Goal: Task Accomplishment & Management: Complete application form

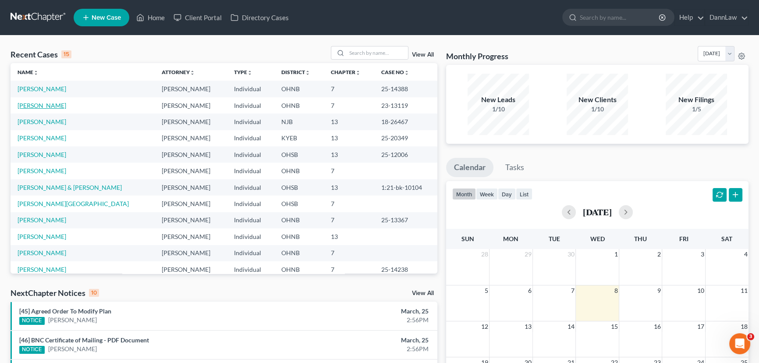
click at [49, 104] on link "[PERSON_NAME]" at bounding box center [42, 105] width 49 height 7
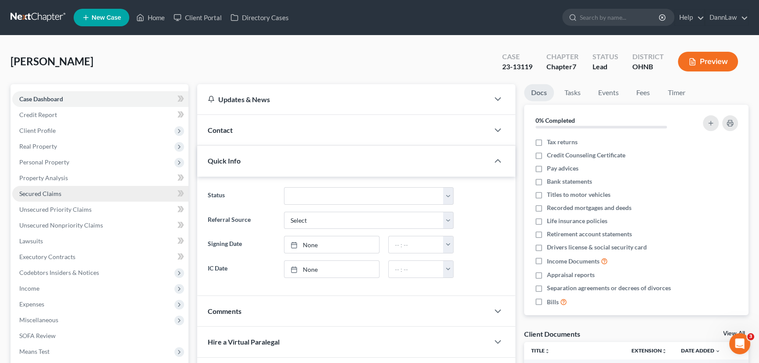
click at [46, 192] on span "Secured Claims" at bounding box center [40, 193] width 42 height 7
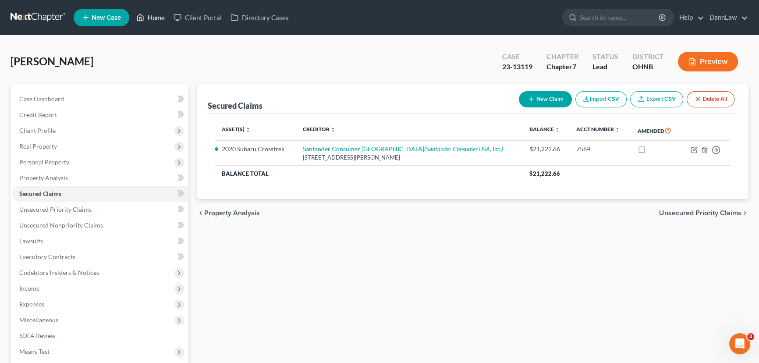
click at [156, 21] on link "Home" at bounding box center [150, 18] width 37 height 16
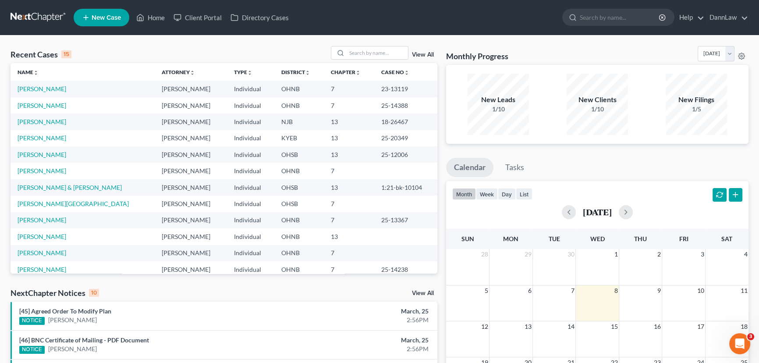
click at [115, 17] on span "New Case" at bounding box center [106, 17] width 29 height 7
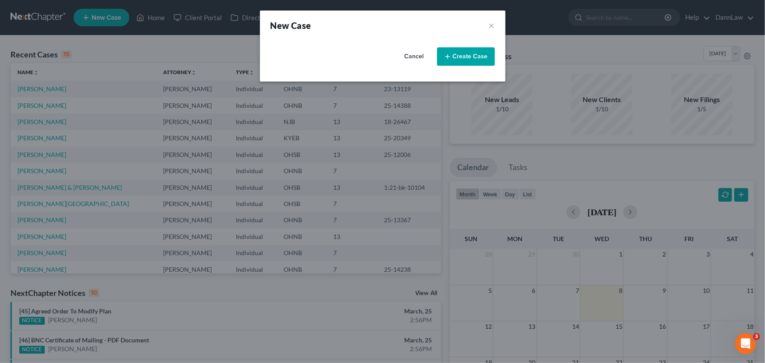
select select "61"
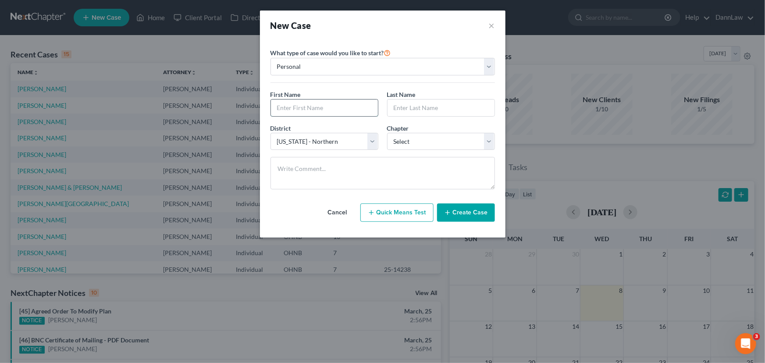
click at [321, 108] on input "text" at bounding box center [324, 108] width 107 height 17
type input "[PERSON_NAME]"
type input "h"
type input "[PERSON_NAME]"
click at [411, 140] on select "Select 7 11 12 13" at bounding box center [441, 142] width 108 height 18
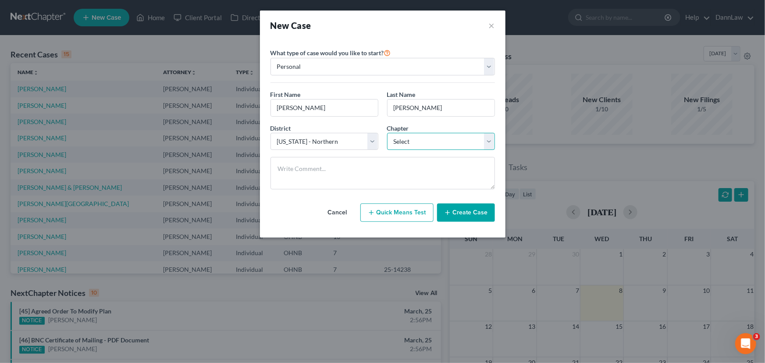
select select "3"
click at [387, 133] on select "Select 7 11 12 13" at bounding box center [441, 142] width 108 height 18
click at [454, 214] on button "Create Case" at bounding box center [466, 212] width 58 height 18
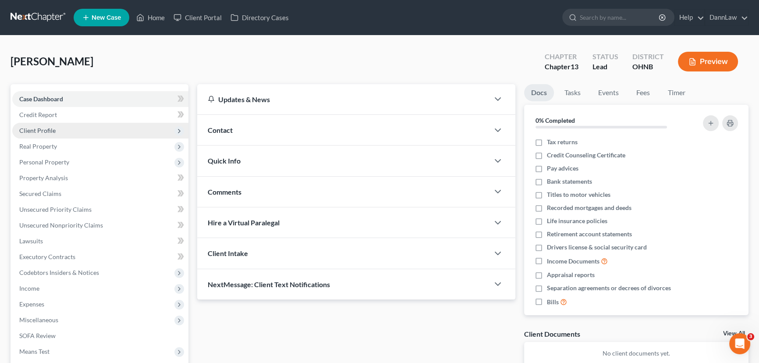
click at [43, 133] on span "Client Profile" at bounding box center [37, 130] width 36 height 7
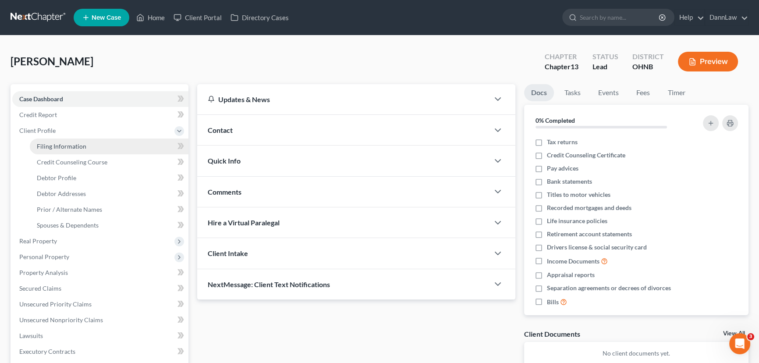
click at [42, 148] on span "Filing Information" at bounding box center [62, 145] width 50 height 7
select select "1"
select select "0"
select select "3"
select select "61"
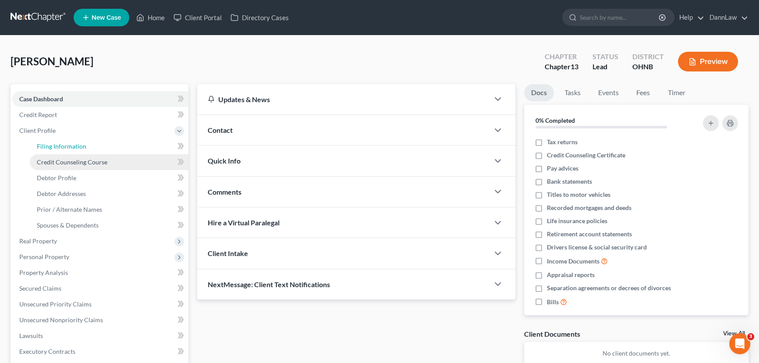
select select "36"
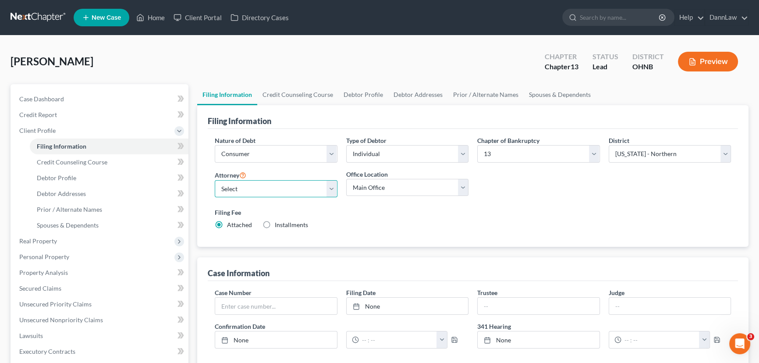
click at [235, 188] on select "Select [PERSON_NAME] - OHSB [PERSON_NAME] - KYEB [PERSON_NAME] - OHNB [PERSON_N…" at bounding box center [276, 189] width 123 height 18
select select "6"
click at [215, 180] on select "Select [PERSON_NAME] - OHSB [PERSON_NAME] - KYEB [PERSON_NAME] - OHNB [PERSON_N…" at bounding box center [276, 189] width 123 height 18
click at [64, 174] on span "Debtor Profile" at bounding box center [56, 177] width 39 height 7
select select "0"
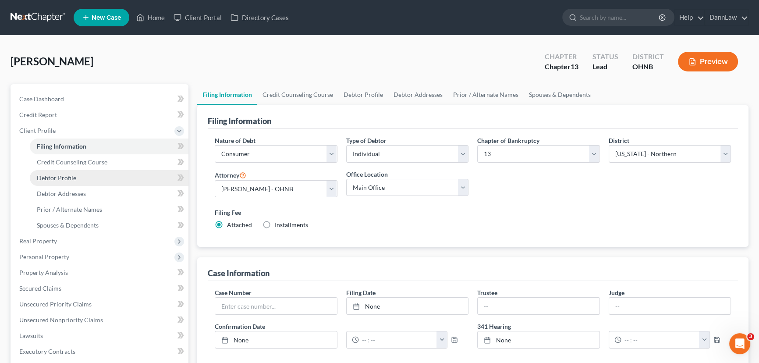
select select "0"
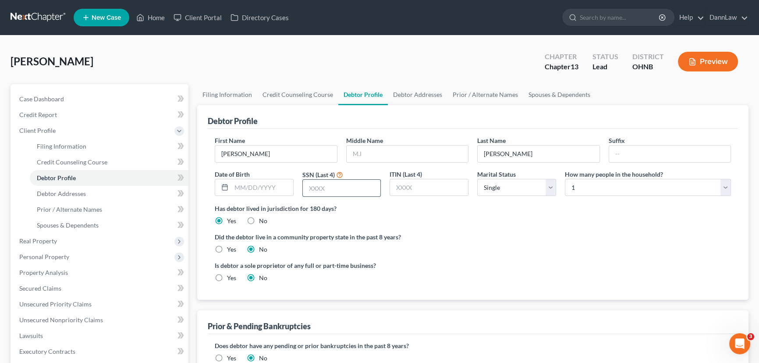
click at [324, 190] on input "text" at bounding box center [342, 188] width 78 height 17
type input "4128"
click at [251, 191] on input "text" at bounding box center [262, 187] width 62 height 17
type input "[DATE]"
drag, startPoint x: 70, startPoint y: 192, endPoint x: 16, endPoint y: 189, distance: 53.6
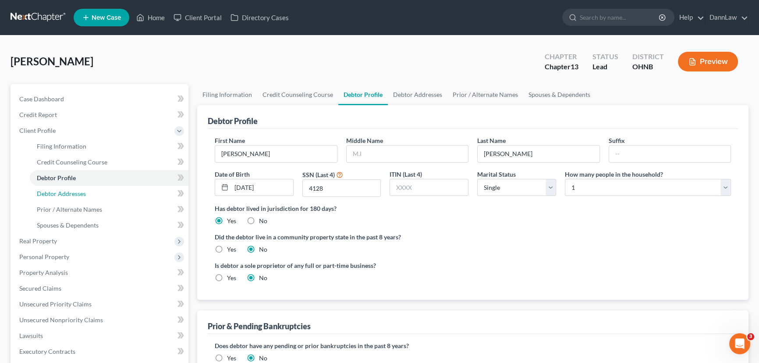
click at [70, 192] on span "Debtor Addresses" at bounding box center [61, 193] width 49 height 7
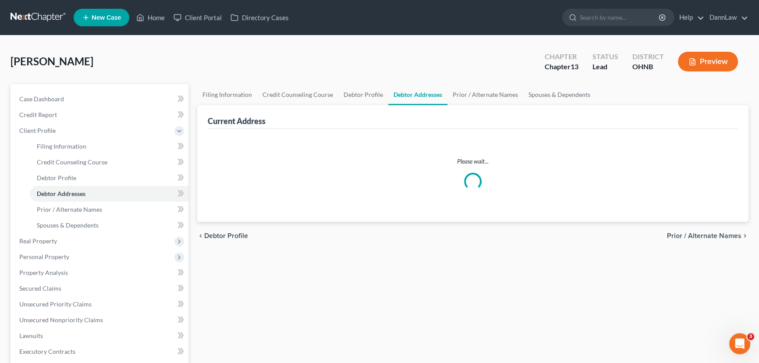
select select "0"
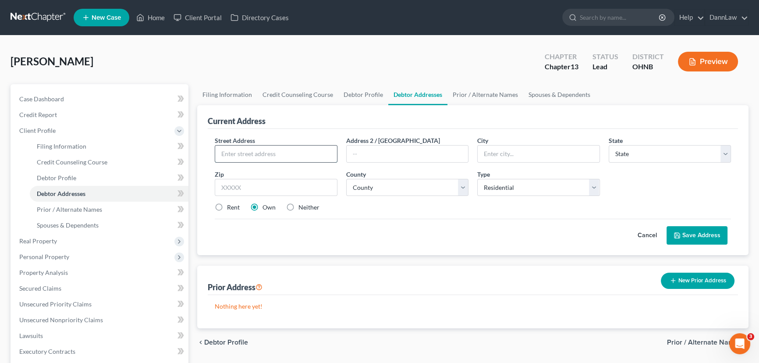
click at [274, 149] on input "text" at bounding box center [276, 154] width 122 height 17
click at [274, 148] on input "[STREET_ADDRESS]" at bounding box center [276, 154] width 122 height 17
type input "[STREET_ADDRESS]"
click at [506, 160] on input "text" at bounding box center [539, 154] width 122 height 17
type input "[GEOGRAPHIC_DATA]"
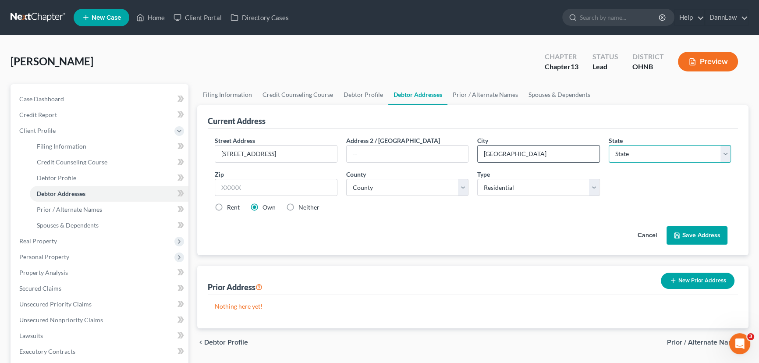
select select "36"
click at [271, 191] on input "text" at bounding box center [276, 188] width 123 height 18
type input "44144"
click at [359, 187] on select "County [GEOGRAPHIC_DATA] [GEOGRAPHIC_DATA] [GEOGRAPHIC_DATA] [GEOGRAPHIC_DATA] …" at bounding box center [407, 188] width 123 height 18
select select "17"
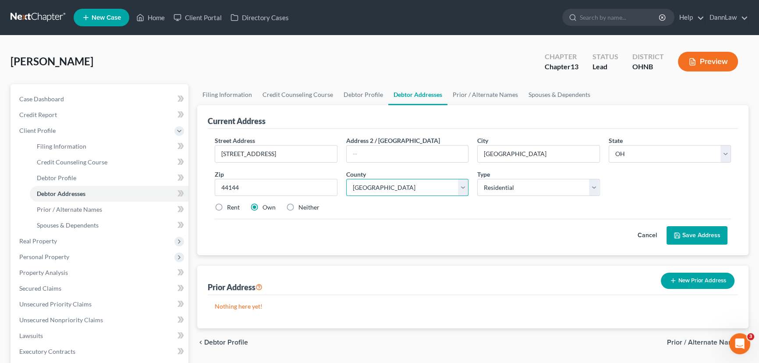
click at [346, 179] on select "County [GEOGRAPHIC_DATA] [GEOGRAPHIC_DATA] [GEOGRAPHIC_DATA] [GEOGRAPHIC_DATA] …" at bounding box center [407, 188] width 123 height 18
click at [680, 232] on icon at bounding box center [677, 235] width 7 height 7
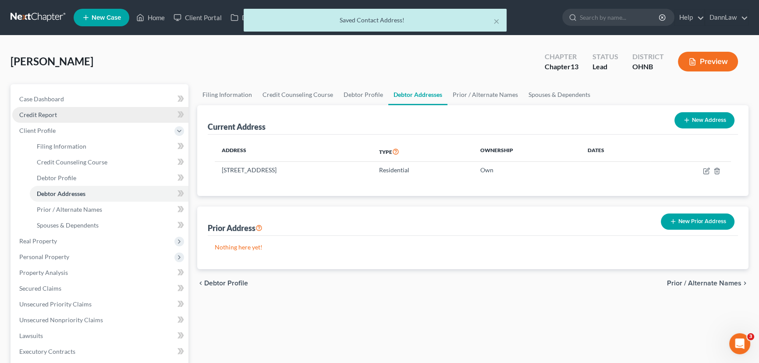
click at [44, 115] on span "Credit Report" at bounding box center [38, 114] width 38 height 7
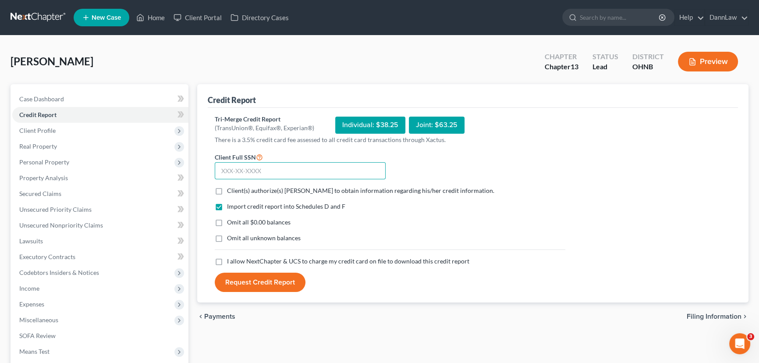
click at [253, 173] on input "text" at bounding box center [300, 171] width 171 height 18
type input "291-64-4128"
click at [227, 191] on label "Client(s) authorize(s) [PERSON_NAME] to obtain information regarding his/her cr…" at bounding box center [360, 190] width 267 height 9
click at [231, 191] on input "Client(s) authorize(s) [PERSON_NAME] to obtain information regarding his/her cr…" at bounding box center [234, 189] width 6 height 6
checkbox input "true"
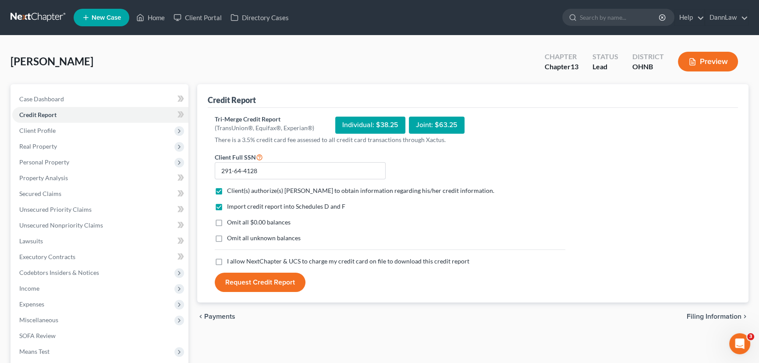
click at [227, 261] on label "I allow NextChapter & UCS to charge my credit card on file to download this cre…" at bounding box center [348, 261] width 242 height 9
click at [231, 261] on input "I allow NextChapter & UCS to charge my credit card on file to download this cre…" at bounding box center [234, 260] width 6 height 6
checkbox input "true"
click at [240, 282] on button "Request Credit Report" at bounding box center [260, 282] width 91 height 19
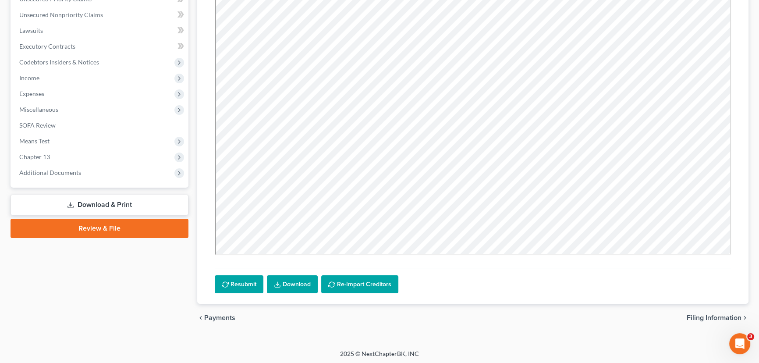
scroll to position [211, 0]
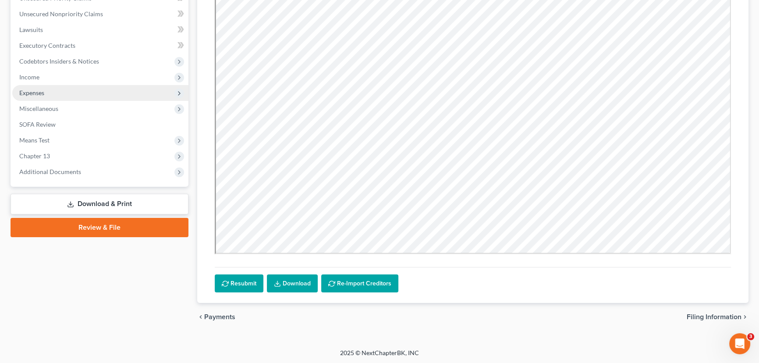
click at [40, 92] on span "Expenses" at bounding box center [31, 92] width 25 height 7
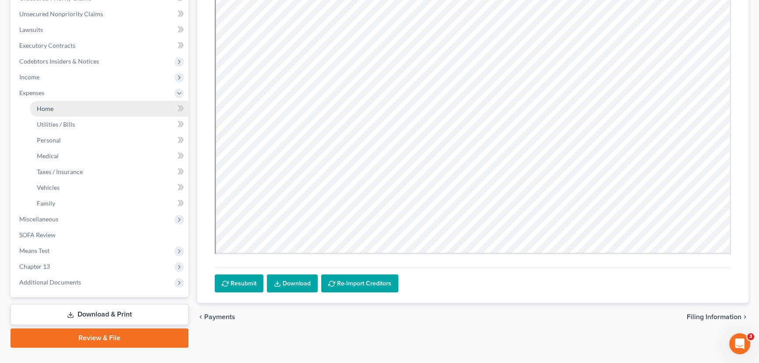
click at [63, 107] on link "Home" at bounding box center [109, 109] width 159 height 16
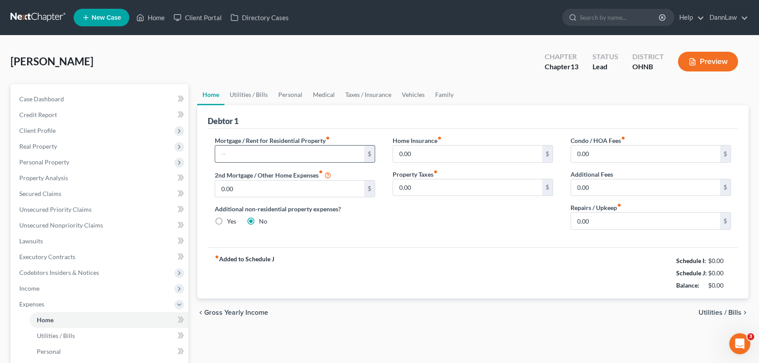
click at [330, 153] on input "text" at bounding box center [289, 154] width 149 height 17
type input "795.00"
click at [257, 93] on link "Utilities / Bills" at bounding box center [248, 94] width 49 height 21
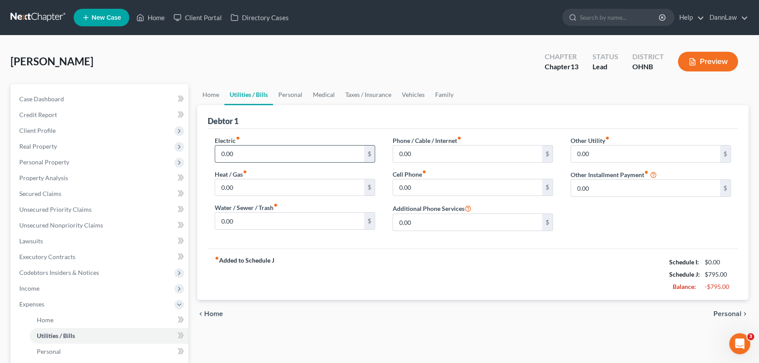
click at [259, 151] on input "0.00" at bounding box center [289, 154] width 149 height 17
type input "500"
type input "200"
type input "150"
click at [288, 96] on link "Personal" at bounding box center [290, 94] width 35 height 21
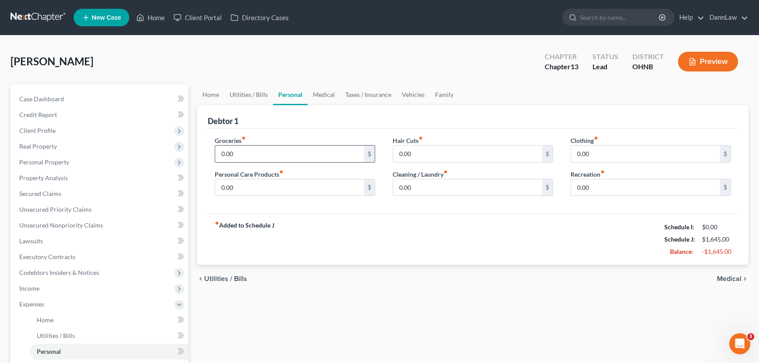
click at [272, 150] on input "0.00" at bounding box center [289, 154] width 149 height 17
type input "600"
type input "100"
click at [261, 190] on input "0.00" at bounding box center [289, 187] width 149 height 17
type input "100"
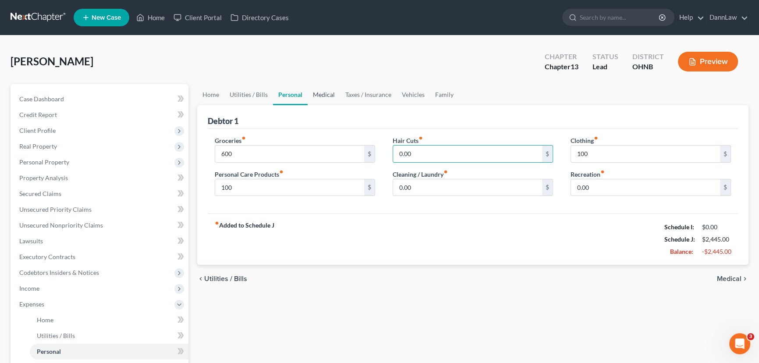
click at [320, 100] on link "Medical" at bounding box center [324, 94] width 32 height 21
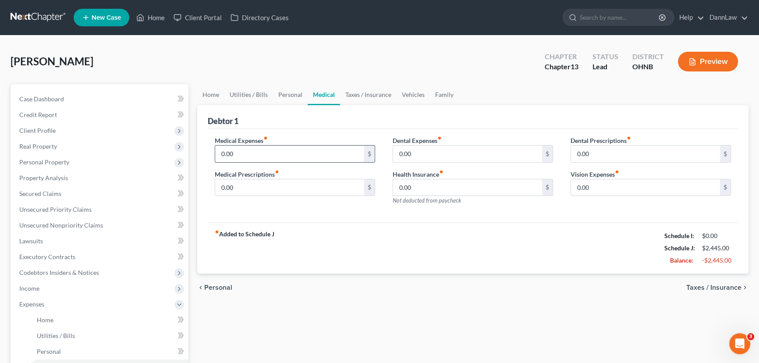
click at [278, 148] on input "0.00" at bounding box center [289, 154] width 149 height 17
type input "224"
click at [290, 99] on link "Personal" at bounding box center [290, 94] width 35 height 21
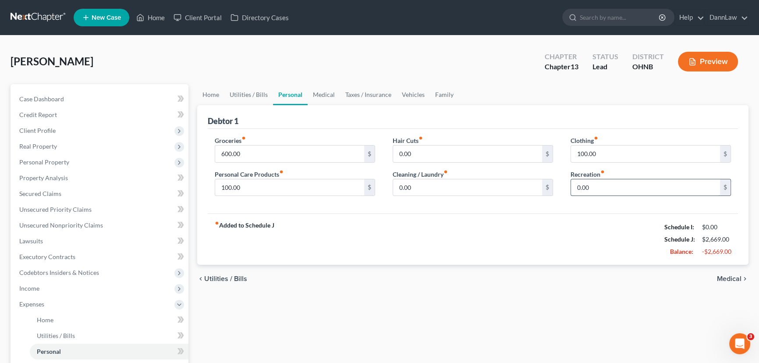
click at [623, 193] on input "0.00" at bounding box center [645, 187] width 149 height 17
type input "250"
click at [438, 94] on link "Family" at bounding box center [444, 94] width 29 height 21
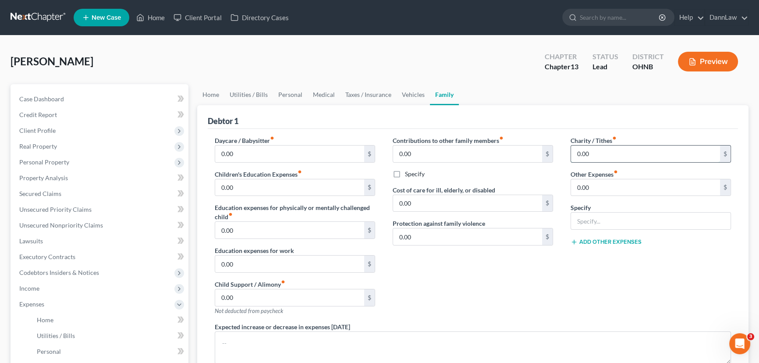
click at [627, 157] on input "0.00" at bounding box center [645, 154] width 149 height 17
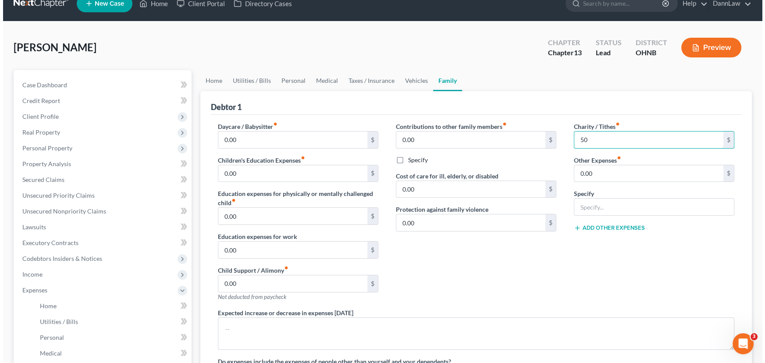
scroll to position [39, 0]
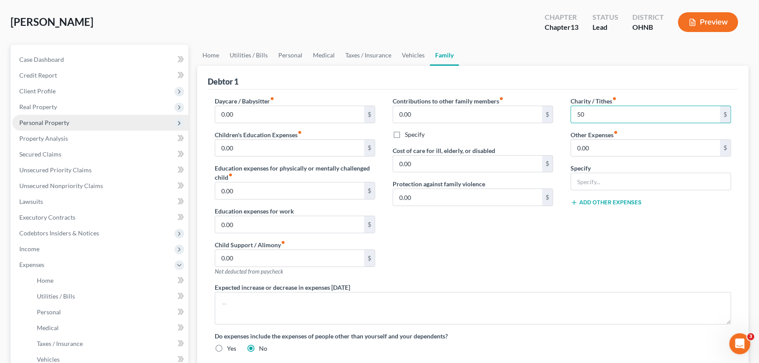
click at [75, 125] on span "Personal Property" at bounding box center [100, 123] width 176 height 16
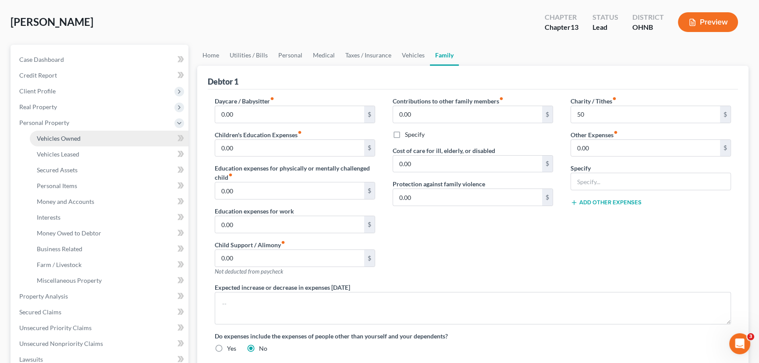
click at [72, 139] on span "Vehicles Owned" at bounding box center [59, 138] width 44 height 7
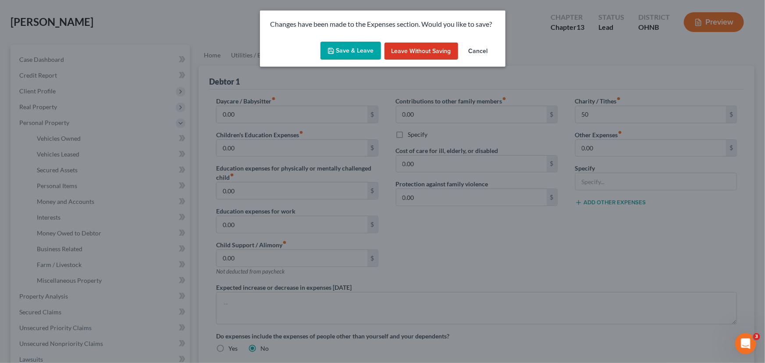
click at [351, 57] on button "Save & Leave" at bounding box center [351, 51] width 61 height 18
type input "50.00"
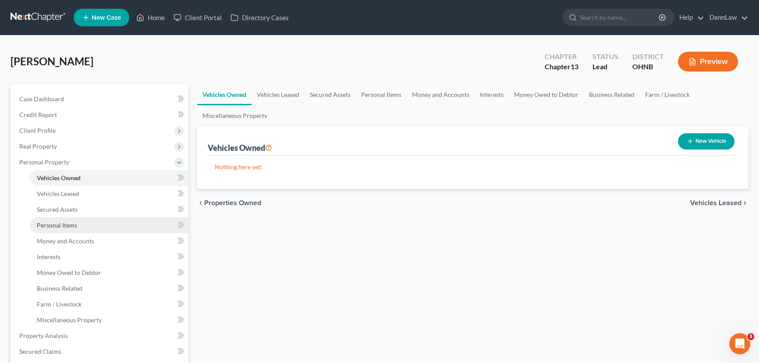
click at [70, 227] on span "Personal Items" at bounding box center [57, 224] width 40 height 7
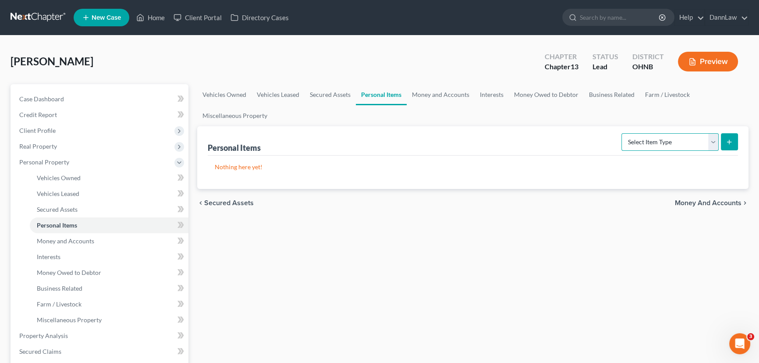
click at [700, 140] on select "Select Item Type Clothing Collectibles Of Value Electronics Firearms Household …" at bounding box center [670, 142] width 97 height 18
select select "household_goods"
click at [623, 133] on select "Select Item Type Clothing Collectibles Of Value Electronics Firearms Household …" at bounding box center [670, 142] width 97 height 18
click at [732, 144] on icon "submit" at bounding box center [729, 142] width 7 height 7
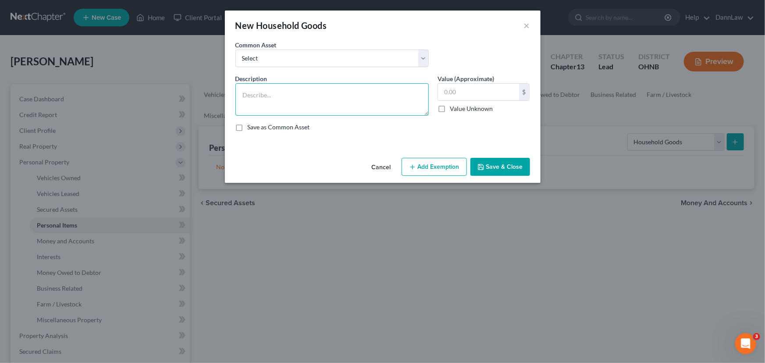
click at [295, 107] on textarea at bounding box center [331, 99] width 193 height 32
type textarea "Stove/oven, refrigerator, microwave oven, washer, dryer, dining room furniture,…"
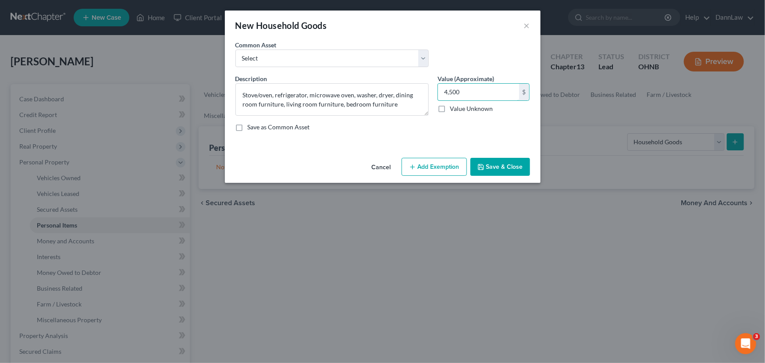
type input "4,500"
click at [414, 164] on icon "button" at bounding box center [412, 167] width 7 height 7
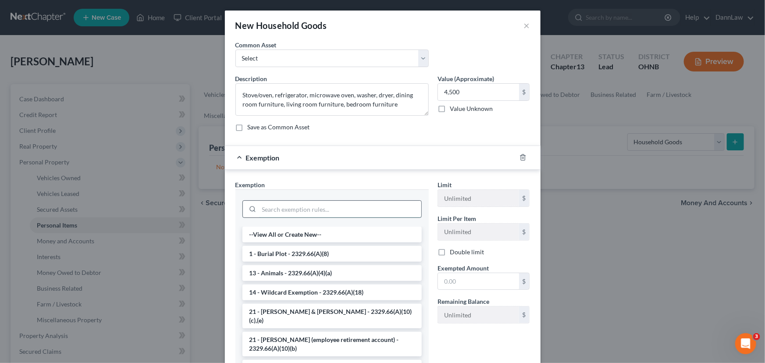
click at [286, 214] on input "search" at bounding box center [340, 209] width 162 height 17
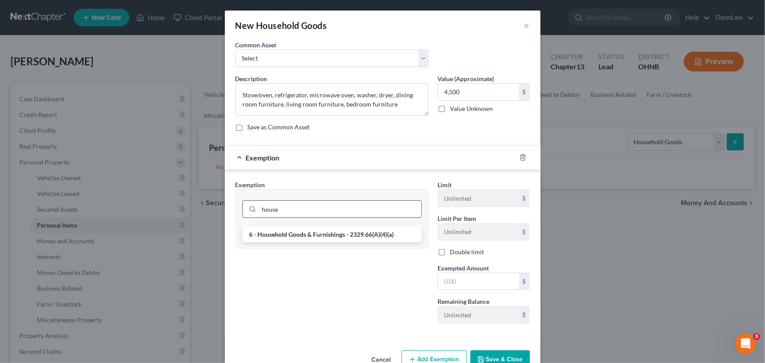
type input "house"
click at [318, 239] on li "6 - Household Goods & Furnishings - 2329.66(A)(4)(a)" at bounding box center [331, 235] width 179 height 16
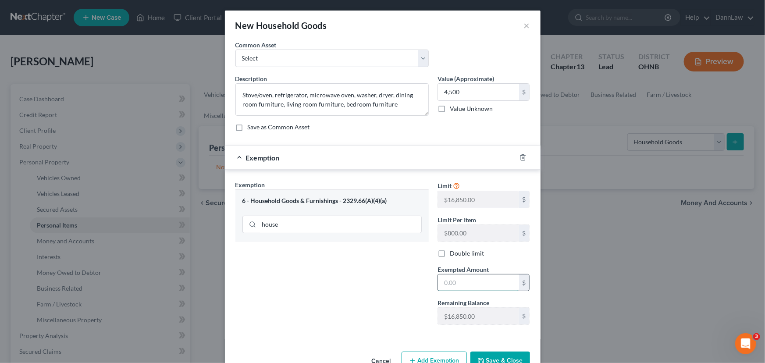
click at [450, 280] on input "text" at bounding box center [478, 282] width 81 height 17
type input "4,500"
click at [477, 352] on button "Save & Close" at bounding box center [500, 361] width 60 height 18
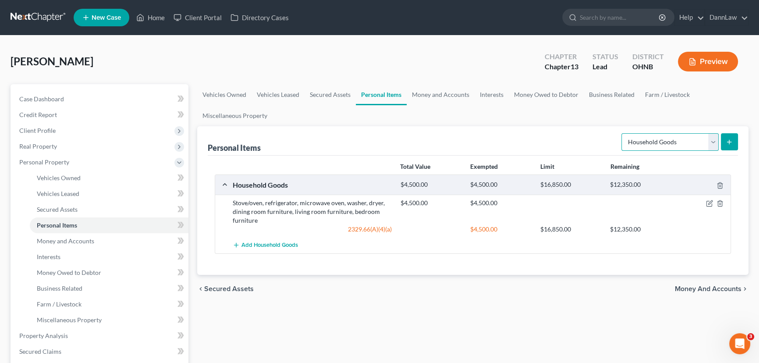
click at [647, 138] on select "Select Item Type Clothing Collectibles Of Value Electronics Firearms Household …" at bounding box center [670, 142] width 97 height 18
select select "clothing"
click at [623, 133] on select "Select Item Type Clothing Collectibles Of Value Electronics Firearms Household …" at bounding box center [670, 142] width 97 height 18
click at [731, 139] on icon "submit" at bounding box center [729, 142] width 7 height 7
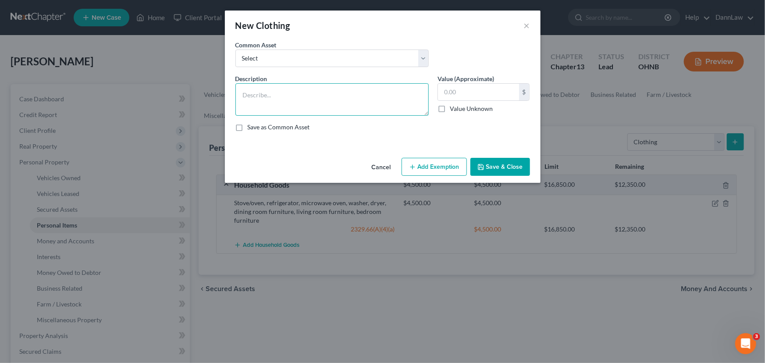
click at [264, 103] on textarea at bounding box center [331, 99] width 193 height 32
type textarea "Clothing"
click at [445, 93] on input "text" at bounding box center [478, 92] width 81 height 17
type input "1,000"
click at [437, 172] on button "Add Exemption" at bounding box center [434, 167] width 65 height 18
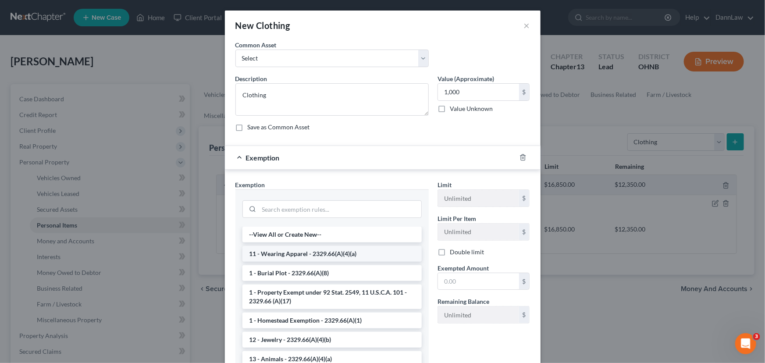
click at [358, 255] on li "11 - Wearing Apparel - 2329.66(A)(4)(a)" at bounding box center [331, 254] width 179 height 16
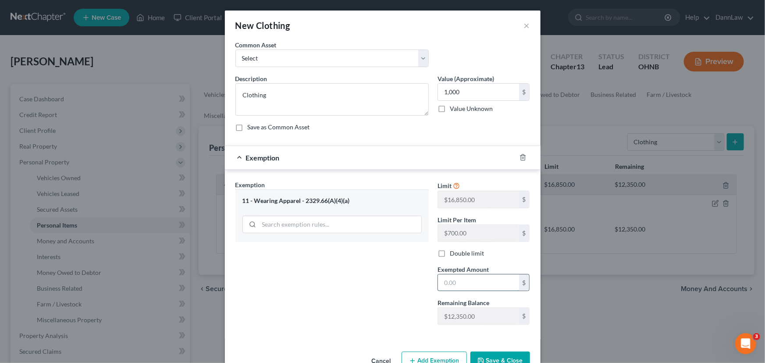
click at [469, 287] on input "text" at bounding box center [478, 282] width 81 height 17
type input "1,000"
click at [482, 357] on icon "button" at bounding box center [480, 360] width 7 height 7
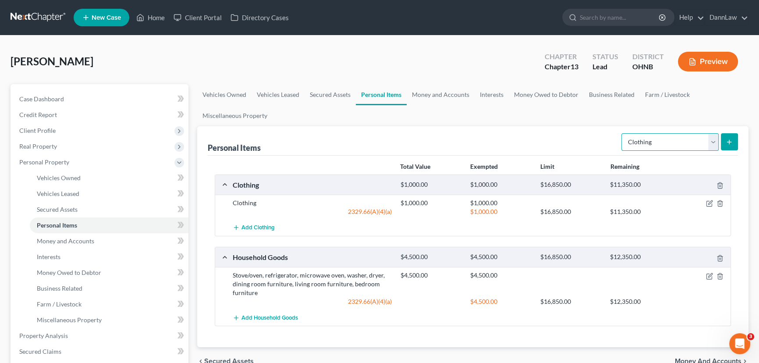
drag, startPoint x: 631, startPoint y: 143, endPoint x: 641, endPoint y: 149, distance: 11.6
click at [631, 143] on select "Select Item Type Clothing Collectibles Of Value Electronics Firearms Household …" at bounding box center [670, 142] width 97 height 18
select select "electronics"
click at [623, 133] on select "Select Item Type Clothing Collectibles Of Value Electronics Firearms Household …" at bounding box center [670, 142] width 97 height 18
click at [737, 141] on button "submit" at bounding box center [729, 141] width 17 height 17
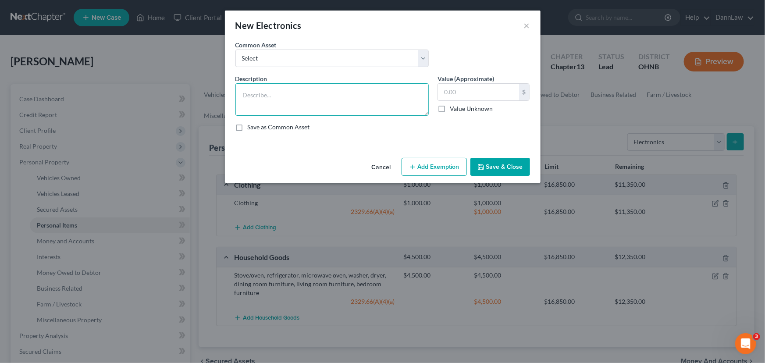
click at [312, 99] on textarea at bounding box center [331, 99] width 193 height 32
type textarea "TV, DVD player, smart phone, computer"
type input "600"
click at [437, 167] on button "Add Exemption" at bounding box center [434, 167] width 65 height 18
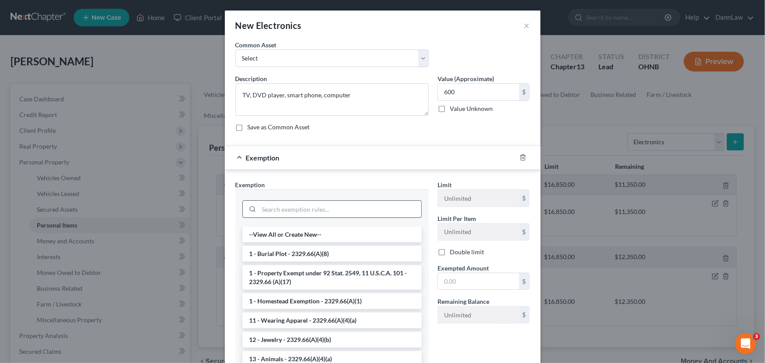
click at [303, 213] on input "search" at bounding box center [340, 209] width 162 height 17
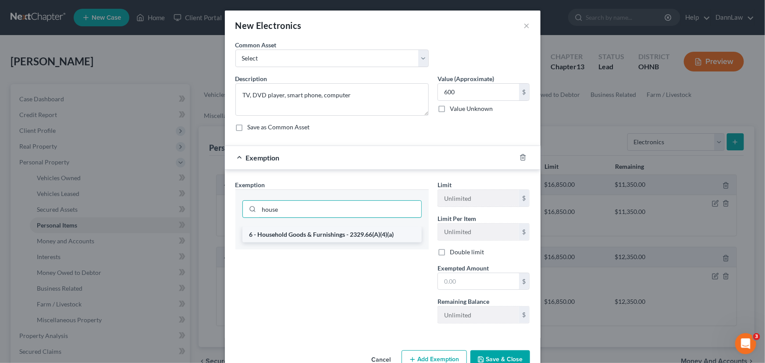
type input "house"
click at [296, 229] on li "6 - Household Goods & Furnishings - 2329.66(A)(4)(a)" at bounding box center [331, 235] width 179 height 16
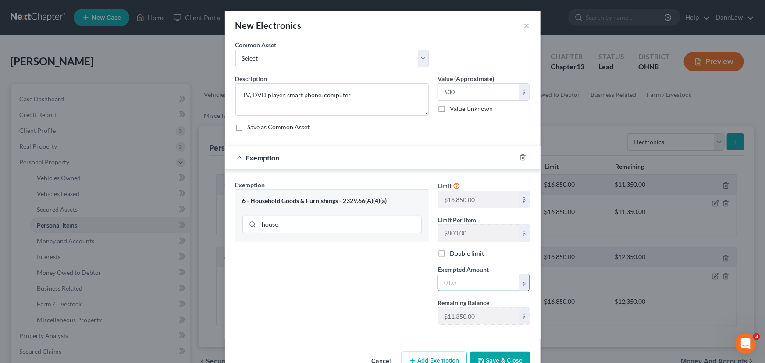
click at [459, 279] on input "text" at bounding box center [478, 282] width 81 height 17
type input "600.00"
click at [495, 360] on button "Save & Close" at bounding box center [500, 361] width 60 height 18
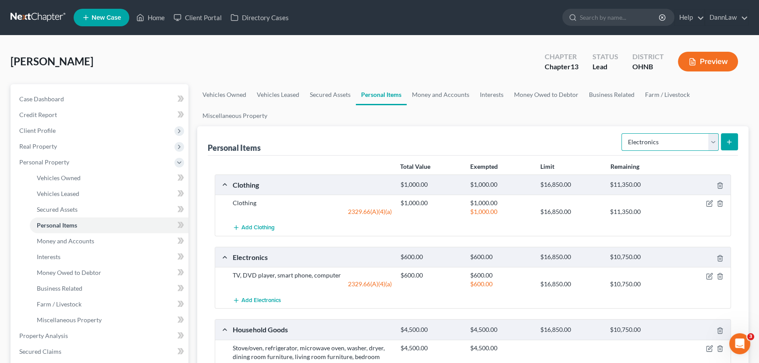
drag, startPoint x: 657, startPoint y: 137, endPoint x: 660, endPoint y: 146, distance: 9.6
click at [657, 137] on select "Select Item Type Clothing Collectibles Of Value Electronics Firearms Household …" at bounding box center [670, 142] width 97 height 18
select select "pets"
click at [623, 133] on select "Select Item Type Clothing Collectibles Of Value Electronics Firearms Household …" at bounding box center [670, 142] width 97 height 18
click at [737, 144] on button "submit" at bounding box center [729, 141] width 17 height 17
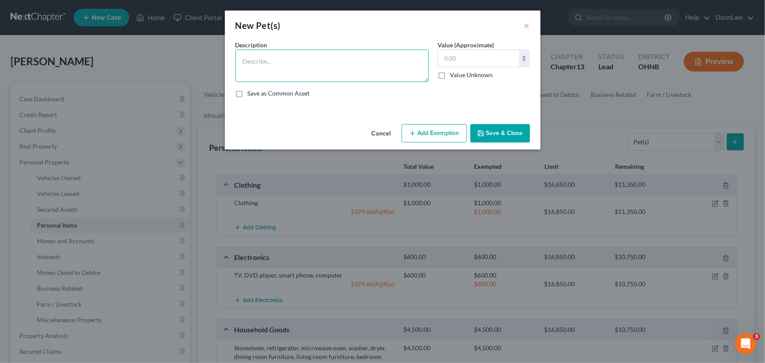
click at [301, 70] on textarea at bounding box center [331, 66] width 193 height 32
type textarea "1 dog; 1 cat"
click at [498, 124] on button "Save & Close" at bounding box center [500, 133] width 60 height 18
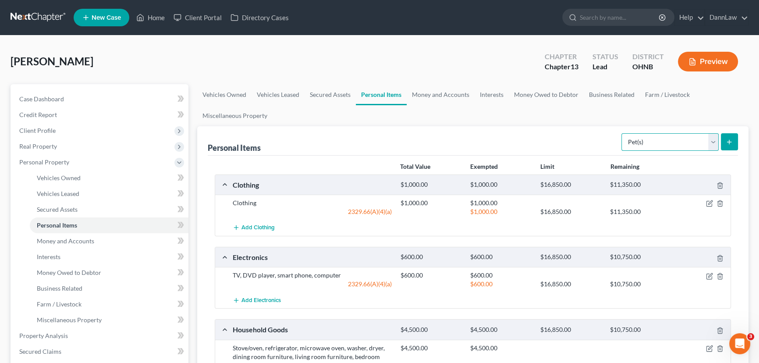
click at [673, 135] on select "Select Item Type Clothing Collectibles Of Value Electronics Firearms Household …" at bounding box center [670, 142] width 97 height 18
select select "firearms"
click at [623, 133] on select "Select Item Type Clothing Collectibles Of Value Electronics Firearms Household …" at bounding box center [670, 142] width 97 height 18
click at [732, 142] on icon "submit" at bounding box center [729, 142] width 7 height 7
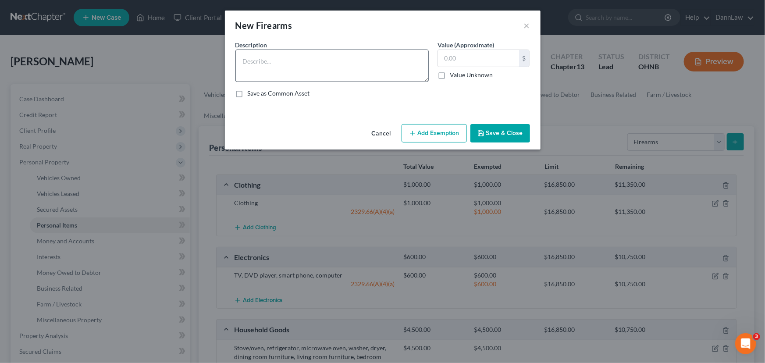
drag, startPoint x: 328, startPoint y: 91, endPoint x: 331, endPoint y: 74, distance: 17.3
click at [328, 91] on div "Save as Common Asset" at bounding box center [382, 93] width 295 height 9
click at [332, 70] on textarea at bounding box center [331, 66] width 193 height 32
type textarea "G"
type textarea "Sig; Shot gun;"
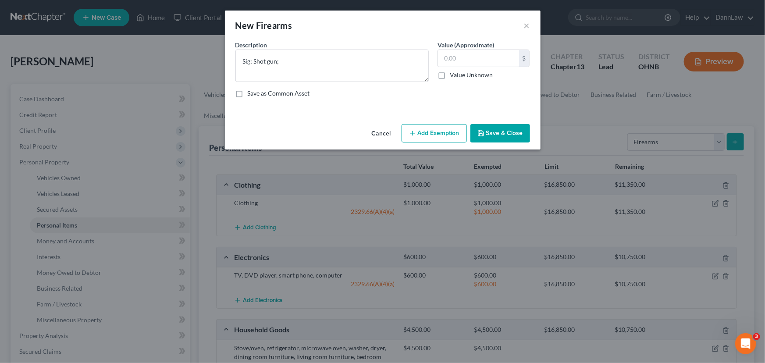
click at [494, 135] on button "Save & Close" at bounding box center [500, 133] width 60 height 18
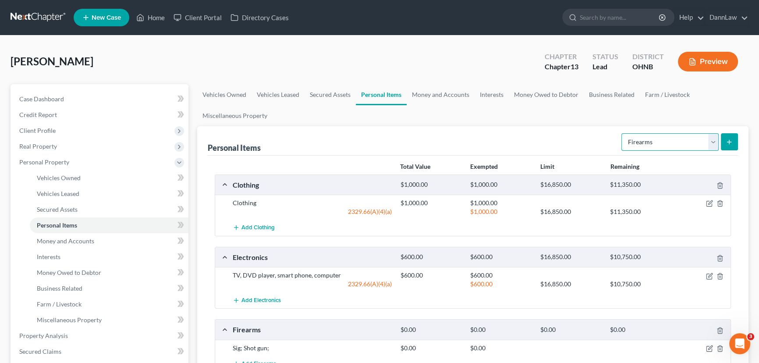
click at [647, 140] on select "Select Item Type Clothing Collectibles Of Value Electronics Firearms Household …" at bounding box center [670, 142] width 97 height 18
select select "sports_and_hobby_equipment"
click at [623, 133] on select "Select Item Type Clothing Collectibles Of Value Electronics Firearms Household …" at bounding box center [670, 142] width 97 height 18
click at [730, 149] on button "submit" at bounding box center [729, 141] width 17 height 17
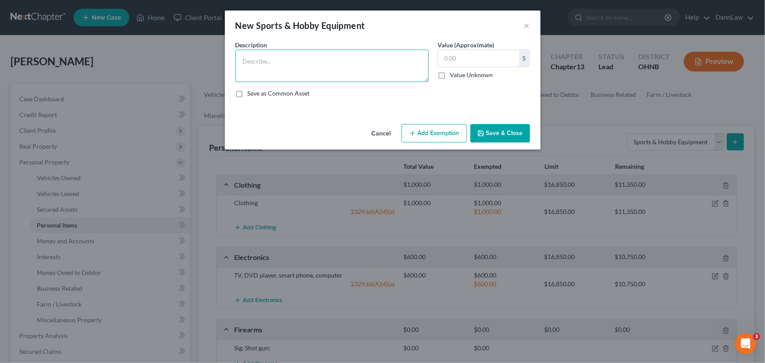
click at [301, 68] on textarea at bounding box center [331, 66] width 193 height 32
type textarea "Camping equpiment"
type input "150"
click at [429, 124] on button "Add Exemption" at bounding box center [434, 133] width 65 height 18
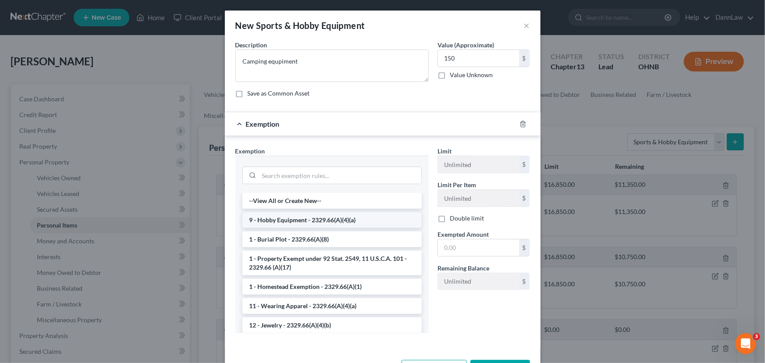
click at [355, 222] on li "9 - Hobby Equipment - 2329.66(A)(4)(a)" at bounding box center [331, 220] width 179 height 16
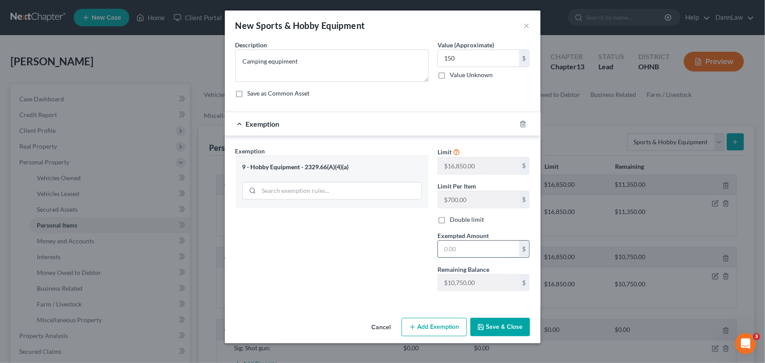
click at [459, 248] on input "text" at bounding box center [478, 249] width 81 height 17
type input "150"
click at [494, 328] on button "Save & Close" at bounding box center [500, 327] width 60 height 18
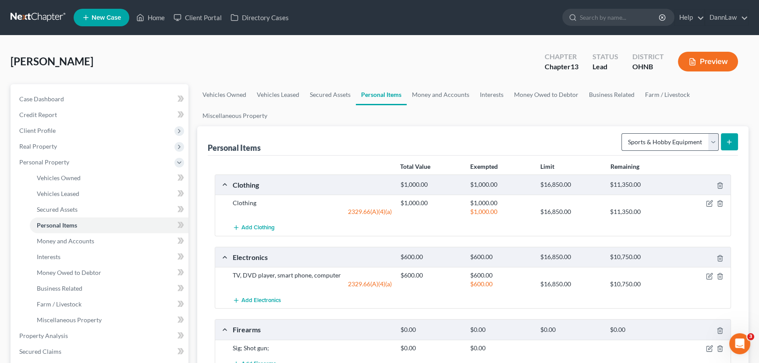
click at [675, 149] on div "Select Item Type Clothing Collectibles Of Value Electronics Firearms Household …" at bounding box center [678, 141] width 120 height 23
click at [675, 149] on select "Select Item Type Clothing Collectibles Of Value Electronics Firearms Household …" at bounding box center [670, 142] width 97 height 18
select select "jewelry"
click at [623, 133] on select "Select Item Type Clothing Collectibles Of Value Electronics Firearms Household …" at bounding box center [670, 142] width 97 height 18
click at [731, 144] on icon "submit" at bounding box center [729, 142] width 7 height 7
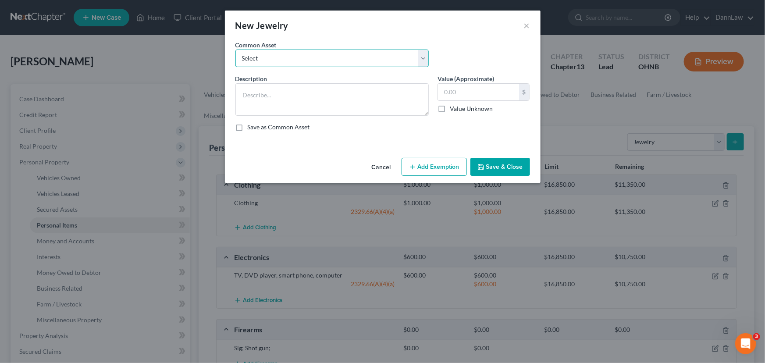
click at [303, 65] on select "Select Wedding rings, misc. jewelry Costume Jewelry" at bounding box center [331, 59] width 193 height 18
click at [298, 109] on textarea at bounding box center [331, 99] width 193 height 32
type textarea "Necklace, watch"
type input "100"
click at [429, 163] on button "Add Exemption" at bounding box center [434, 167] width 65 height 18
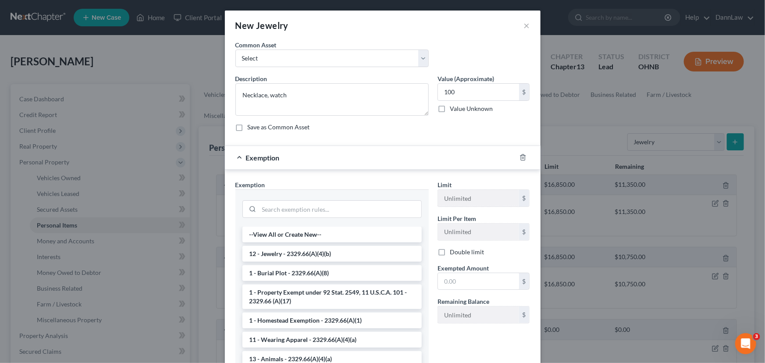
click at [326, 254] on li "12 - Jewelry - 2329.66(A)(4)(b)" at bounding box center [331, 254] width 179 height 16
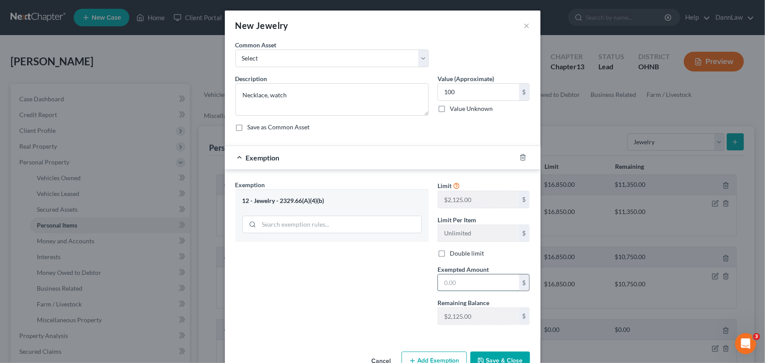
click at [470, 288] on input "text" at bounding box center [478, 282] width 81 height 17
type input "100"
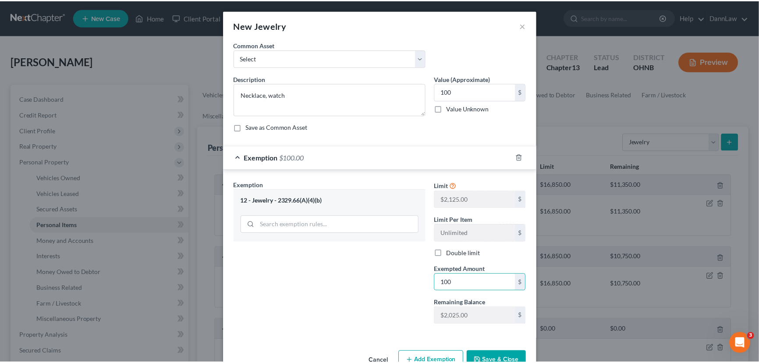
scroll to position [6, 0]
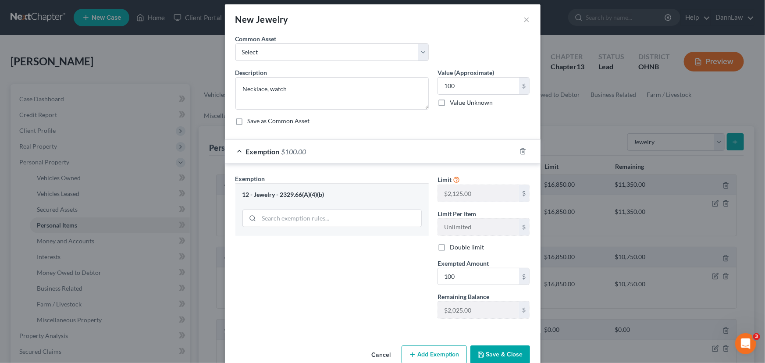
click at [488, 347] on button "Save & Close" at bounding box center [500, 354] width 60 height 18
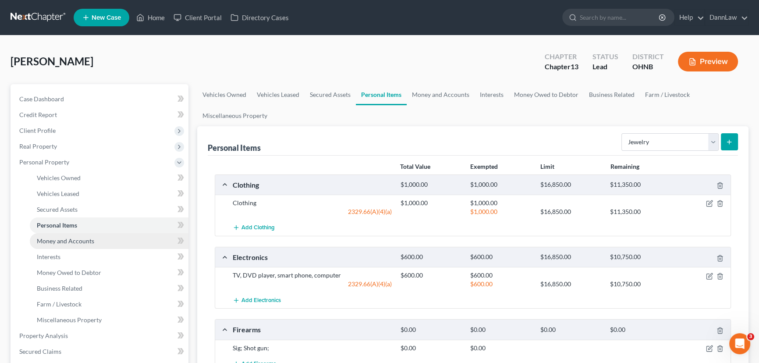
click at [100, 242] on link "Money and Accounts" at bounding box center [109, 241] width 159 height 16
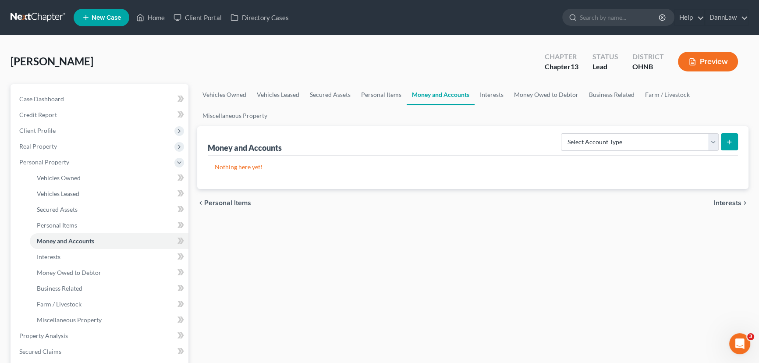
click at [628, 130] on div "Select Account Type Brokerage Cash on Hand Certificates of Deposit Checking Acc…" at bounding box center [648, 141] width 181 height 23
click at [627, 144] on select "Select Account Type Brokerage Cash on Hand Certificates of Deposit Checking Acc…" at bounding box center [640, 142] width 158 height 18
select select "cash_on_hand"
click at [563, 133] on select "Select Account Type Brokerage Cash on Hand Certificates of Deposit Checking Acc…" at bounding box center [640, 142] width 158 height 18
click at [731, 142] on icon "submit" at bounding box center [729, 142] width 7 height 7
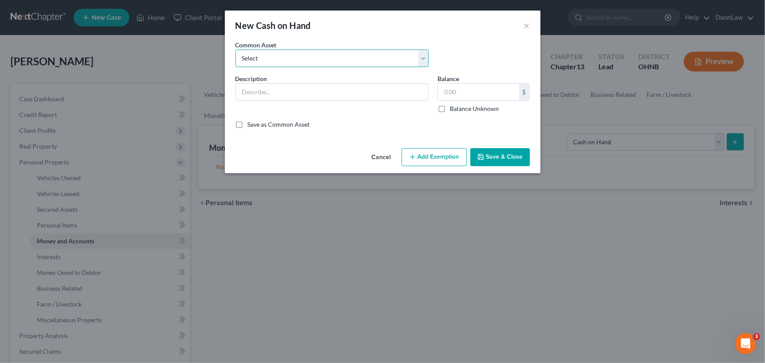
click at [294, 55] on select "Select Cash on Hand" at bounding box center [331, 59] width 193 height 18
select select "0"
click at [235, 50] on select "Select Cash on Hand" at bounding box center [331, 59] width 193 height 18
type input "Cash on Hand"
click at [498, 159] on button "Save & Close" at bounding box center [500, 157] width 60 height 18
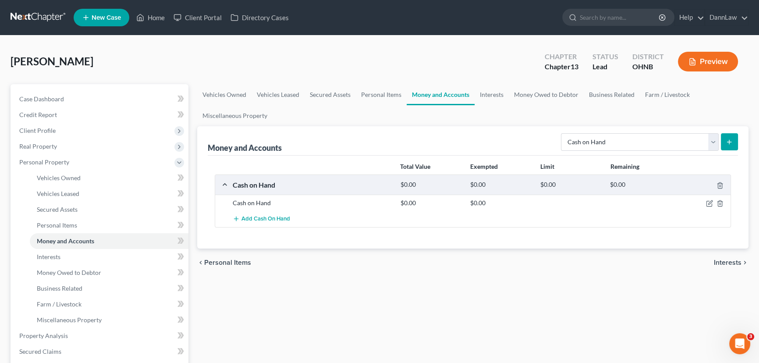
click at [644, 153] on div "Money and Accounts Select Account Type Brokerage Cash on Hand Certificates of D…" at bounding box center [473, 140] width 531 height 29
click at [643, 146] on select "Select Account Type Brokerage Cash on Hand Certificates of Deposit Checking Acc…" at bounding box center [640, 142] width 158 height 18
select select "checking"
click at [563, 133] on select "Select Account Type Brokerage Cash on Hand Certificates of Deposit Checking Acc…" at bounding box center [640, 142] width 158 height 18
click at [735, 144] on button "submit" at bounding box center [729, 141] width 17 height 17
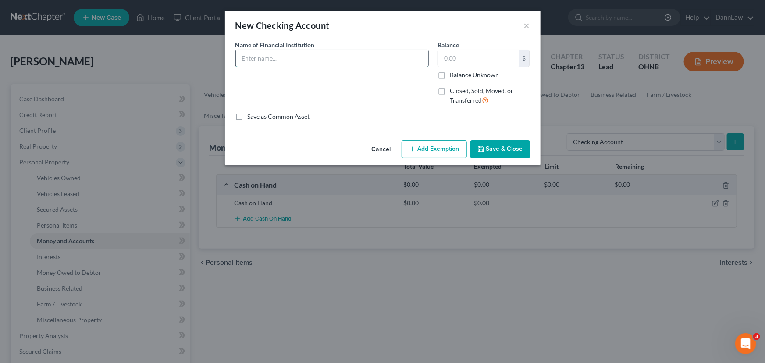
click at [326, 52] on input "text" at bounding box center [332, 58] width 192 height 17
type input "[DEMOGRAPHIC_DATA] Federal Credit Union"
click at [494, 149] on button "Save & Close" at bounding box center [500, 149] width 60 height 18
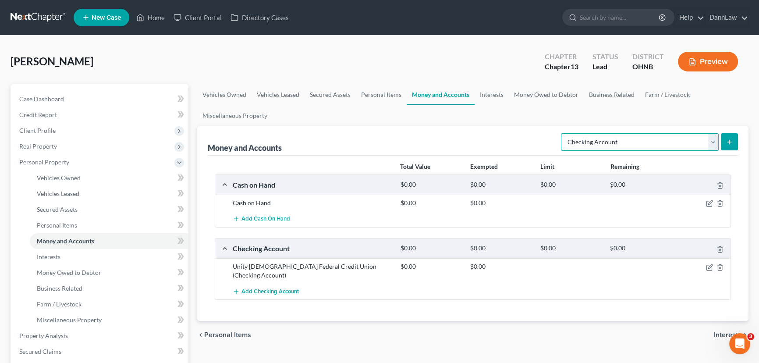
drag, startPoint x: 589, startPoint y: 143, endPoint x: 592, endPoint y: 149, distance: 6.5
click at [589, 143] on select "Select Account Type Brokerage Cash on Hand Certificates of Deposit Checking Acc…" at bounding box center [640, 142] width 158 height 18
select select "savings"
click at [563, 133] on select "Select Account Type Brokerage Cash on Hand Certificates of Deposit Checking Acc…" at bounding box center [640, 142] width 158 height 18
click at [723, 144] on button "submit" at bounding box center [729, 141] width 17 height 17
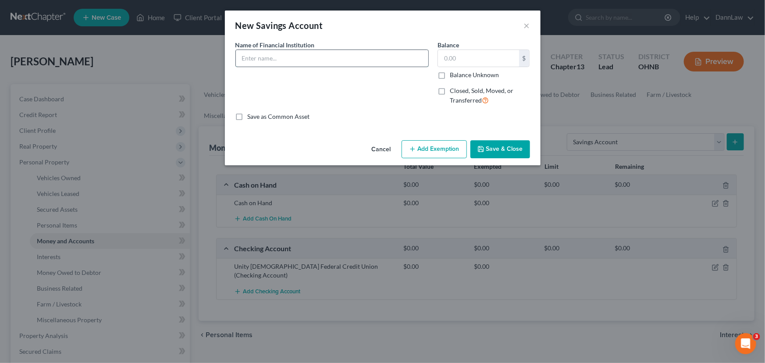
click at [293, 64] on input "text" at bounding box center [332, 58] width 192 height 17
type input "[DEMOGRAPHIC_DATA] Federal Credit Union"
click at [483, 149] on icon "button" at bounding box center [480, 149] width 7 height 7
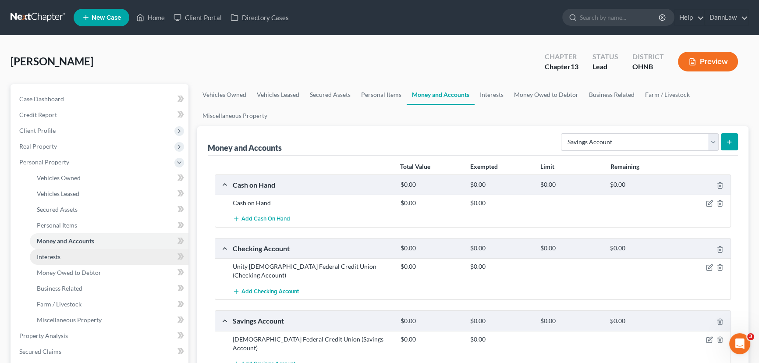
click at [50, 256] on span "Interests" at bounding box center [49, 256] width 24 height 7
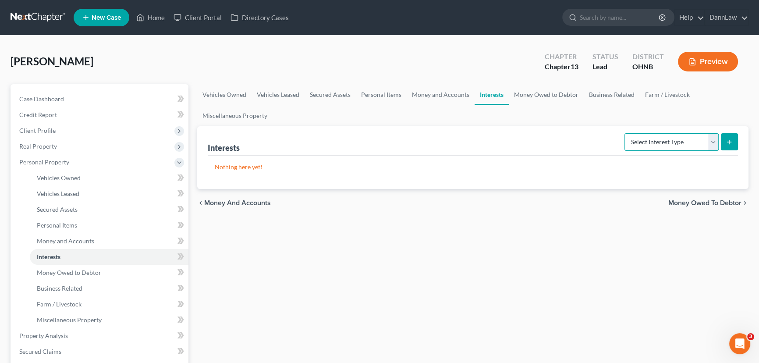
click at [637, 144] on select "Select Interest Type 401K Annuity Bond Education IRA Government Bond Government…" at bounding box center [672, 142] width 94 height 18
select select "401k"
click at [626, 133] on select "Select Interest Type 401K Annuity Bond Education IRA Government Bond Government…" at bounding box center [672, 142] width 94 height 18
click at [726, 142] on icon "submit" at bounding box center [729, 142] width 7 height 7
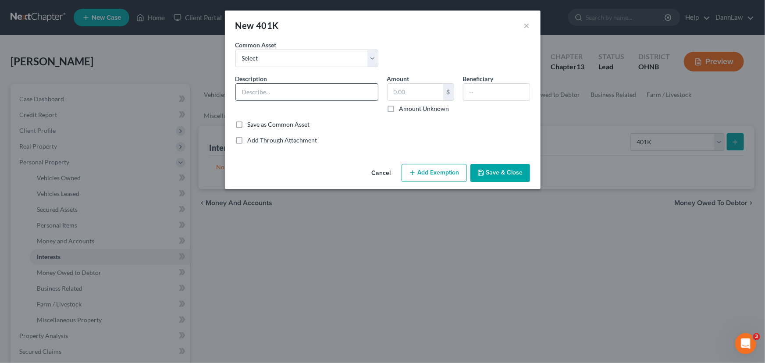
click at [311, 91] on input "text" at bounding box center [307, 92] width 142 height 17
type input "Fidelity"
click at [513, 169] on button "Save & Close" at bounding box center [500, 173] width 60 height 18
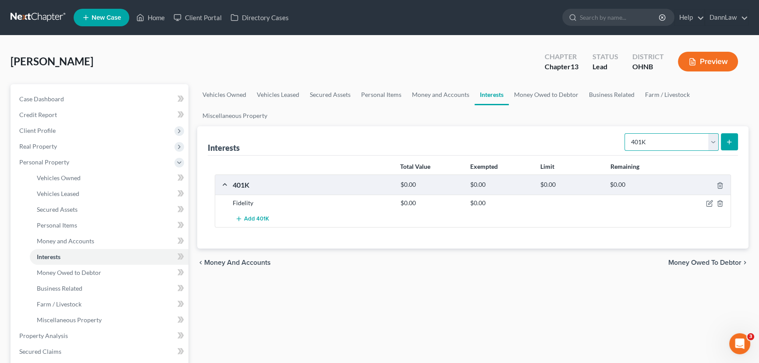
click at [654, 140] on select "Select Interest Type 401K Annuity Bond Education IRA Government Bond Government…" at bounding box center [672, 142] width 94 height 18
select select "pension_plan"
click at [626, 133] on select "Select Interest Type 401K Annuity Bond Education IRA Government Bond Government…" at bounding box center [672, 142] width 94 height 18
click at [730, 142] on line "submit" at bounding box center [730, 142] width 0 height 4
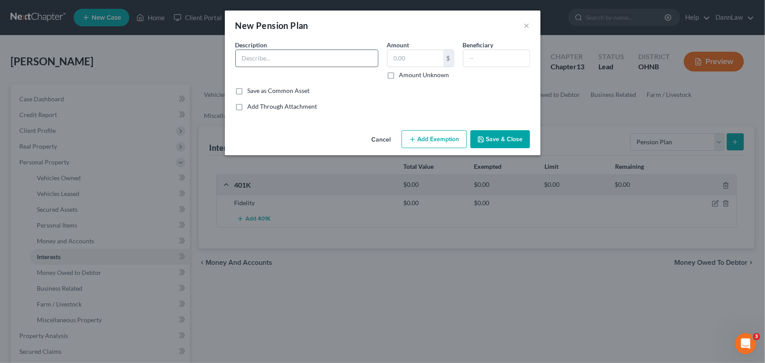
click at [268, 59] on input "text" at bounding box center [307, 58] width 142 height 17
type input "Pension"
click at [480, 137] on icon "button" at bounding box center [480, 139] width 7 height 7
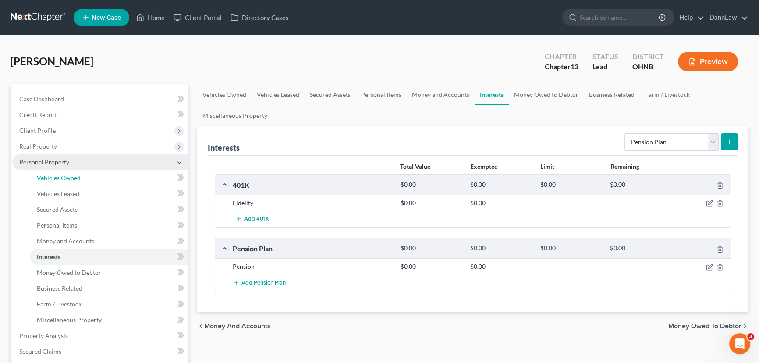
drag, startPoint x: 92, startPoint y: 176, endPoint x: 135, endPoint y: 165, distance: 44.2
click at [92, 176] on link "Vehicles Owned" at bounding box center [109, 178] width 159 height 16
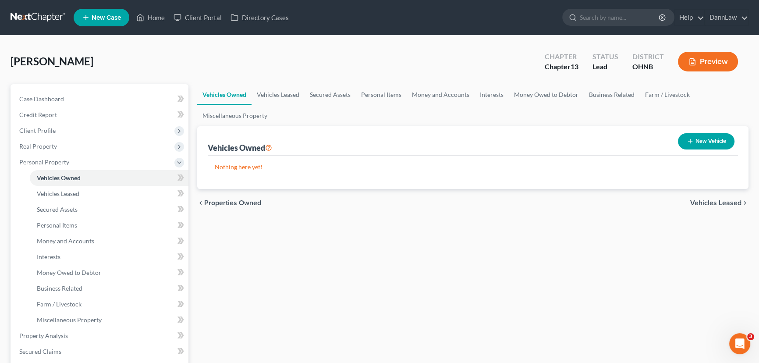
click at [716, 146] on button "New Vehicle" at bounding box center [706, 141] width 57 height 16
select select "0"
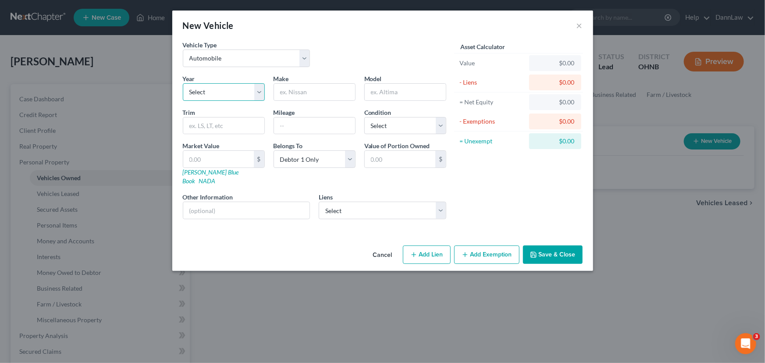
click at [236, 92] on select "Select 2026 2025 2024 2023 2022 2021 2020 2019 2018 2017 2016 2015 2014 2013 20…" at bounding box center [224, 92] width 82 height 18
select select "6"
click at [183, 83] on select "Select 2026 2025 2024 2023 2022 2021 2020 2019 2018 2017 2016 2015 2014 2013 20…" at bounding box center [224, 92] width 82 height 18
click at [316, 96] on input "text" at bounding box center [314, 92] width 81 height 17
type input "GMC"
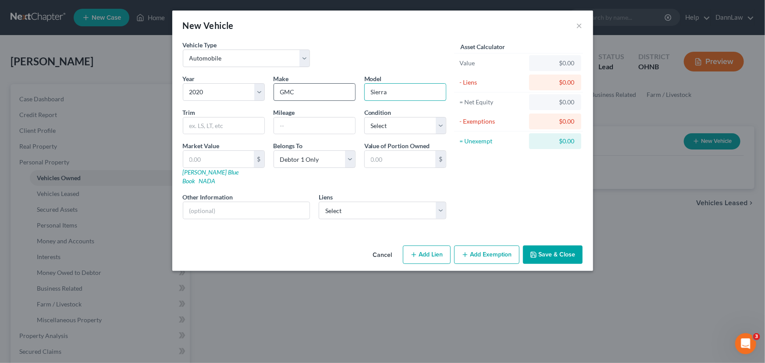
type input "Sierra"
type input "1500"
click at [305, 126] on input "text" at bounding box center [314, 126] width 81 height 17
click at [400, 90] on input "Sierra" at bounding box center [405, 92] width 81 height 17
type input "Sierra 1500"
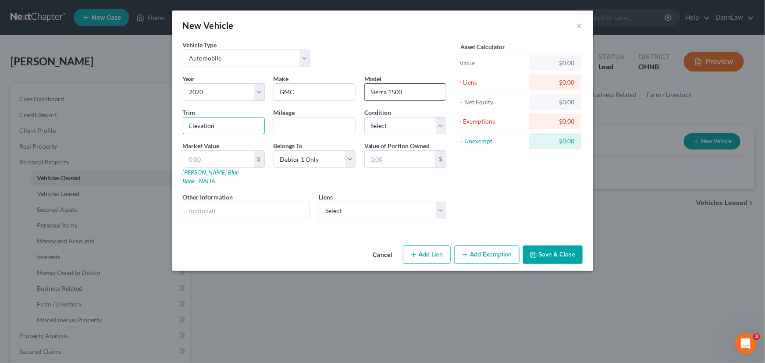
type input "Elevation"
type input "55000"
select select "3"
click at [537, 251] on icon "button" at bounding box center [533, 254] width 7 height 7
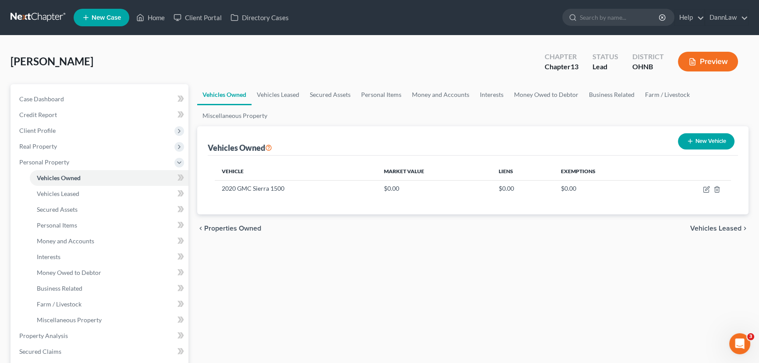
click at [681, 142] on button "New Vehicle" at bounding box center [706, 141] width 57 height 16
select select "0"
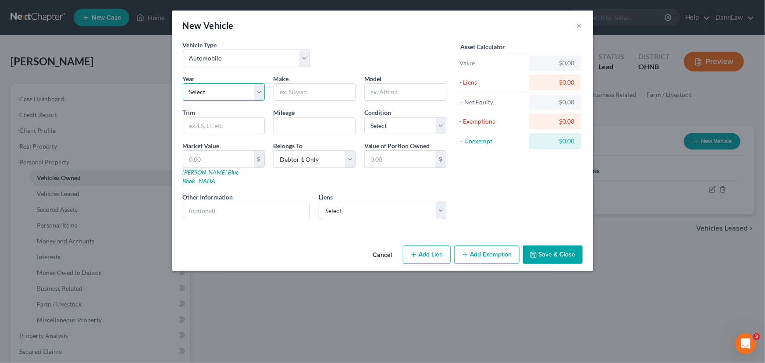
click at [215, 98] on select "Select 2026 2025 2024 2023 2022 2021 2020 2019 2018 2017 2016 2015 2014 2013 20…" at bounding box center [224, 92] width 82 height 18
select select "20"
click at [183, 83] on select "Select 2026 2025 2024 2023 2022 2021 2020 2019 2018 2017 2016 2015 2014 2013 20…" at bounding box center [224, 92] width 82 height 18
click at [310, 94] on input "text" at bounding box center [314, 92] width 81 height 17
type input "Suzuki"
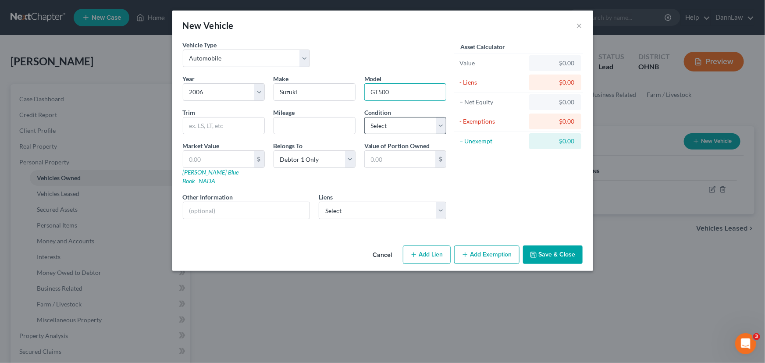
type input "GT500"
click at [405, 123] on select "Select Excellent Very Good Good Fair Poor" at bounding box center [405, 126] width 82 height 18
select select "3"
click at [364, 117] on select "Select Excellent Very Good Good Fair Poor" at bounding box center [405, 126] width 82 height 18
click at [538, 246] on button "Save & Close" at bounding box center [553, 255] width 60 height 18
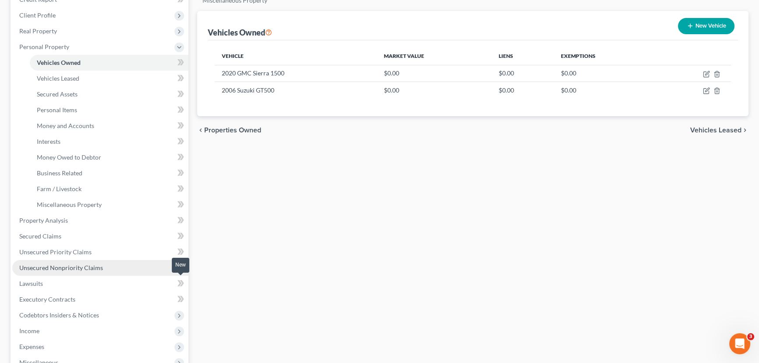
scroll to position [119, 0]
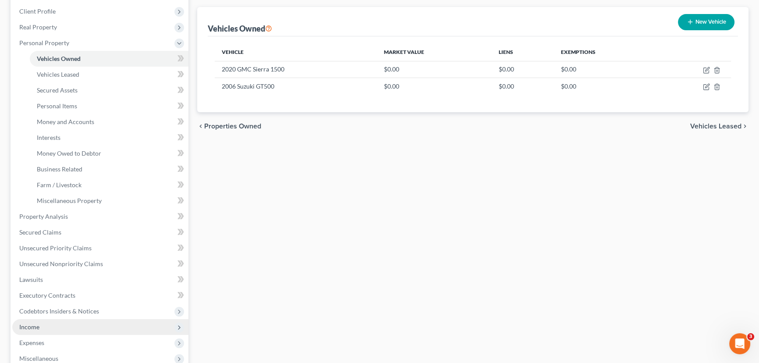
click at [60, 324] on span "Income" at bounding box center [100, 327] width 176 height 16
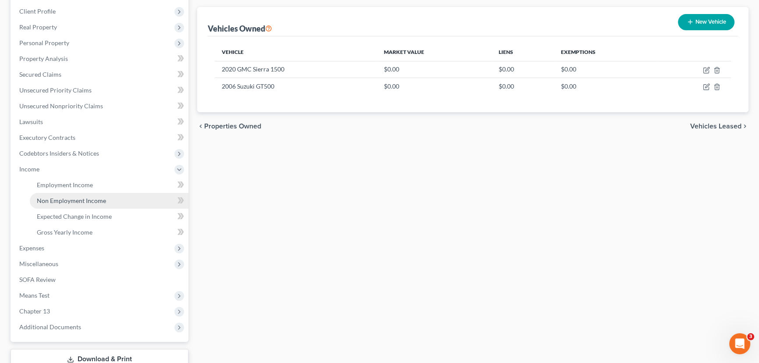
click at [65, 198] on span "Non Employment Income" at bounding box center [71, 200] width 69 height 7
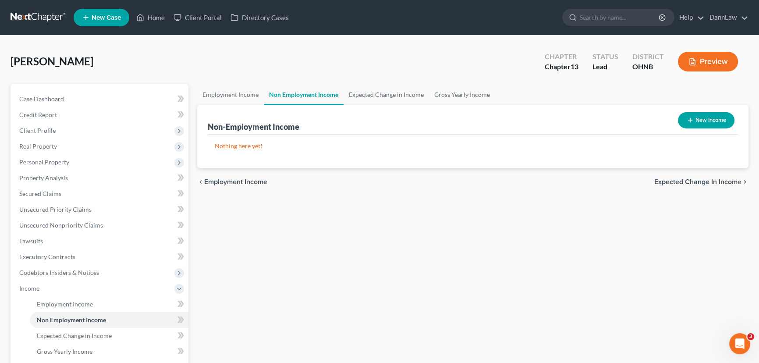
click at [687, 121] on icon "button" at bounding box center [690, 120] width 7 height 7
select select "0"
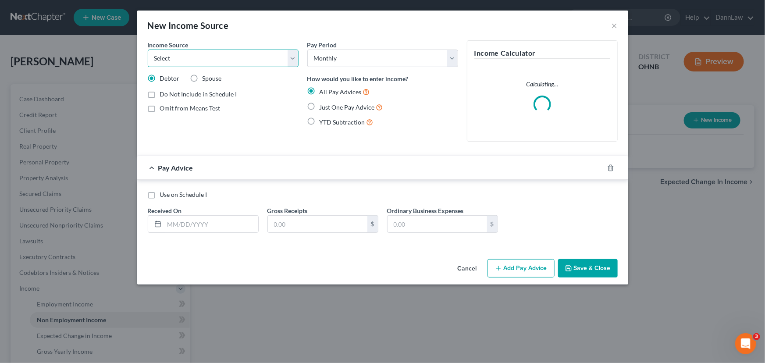
click at [241, 62] on select "Select Unemployment Disability (from employer) Pension Retirement Social Securi…" at bounding box center [223, 59] width 151 height 18
select select "4"
click at [148, 50] on select "Select Unemployment Disability (from employer) Pension Retirement Social Securi…" at bounding box center [223, 59] width 151 height 18
click at [226, 225] on input "text" at bounding box center [211, 224] width 94 height 17
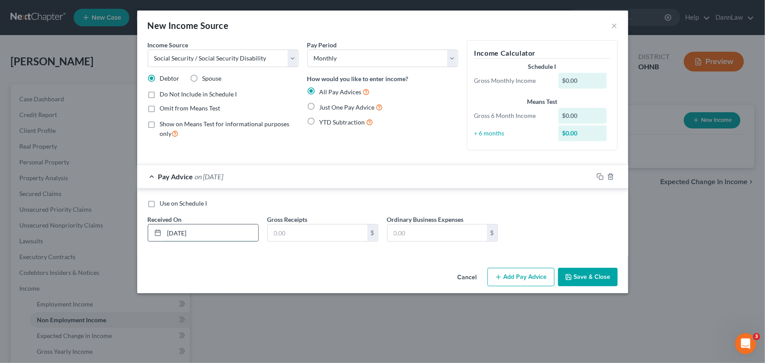
type input "[DATE]"
type input "2,500"
click at [604, 274] on button "Save & Close" at bounding box center [588, 277] width 60 height 18
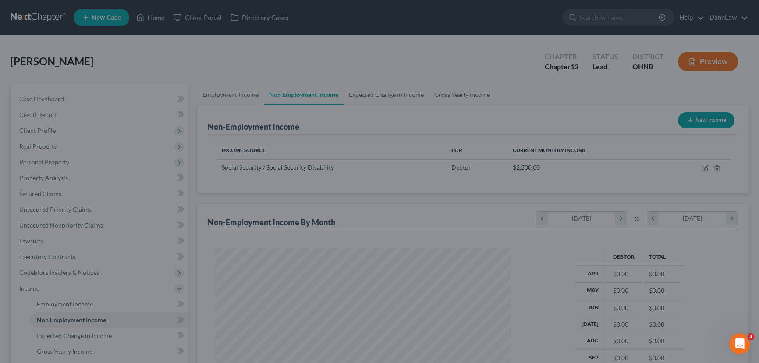
scroll to position [438289, 438135]
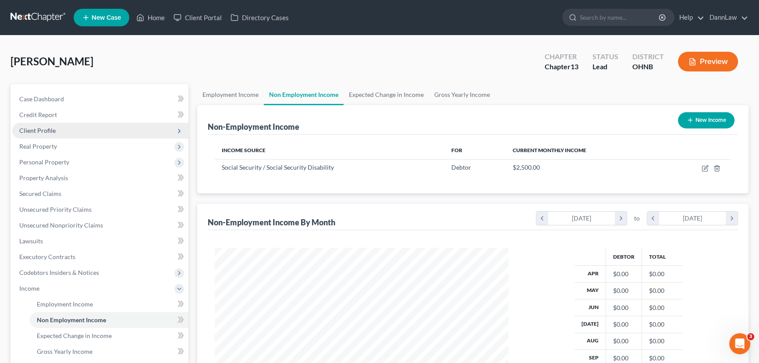
click at [45, 133] on span "Client Profile" at bounding box center [100, 131] width 176 height 16
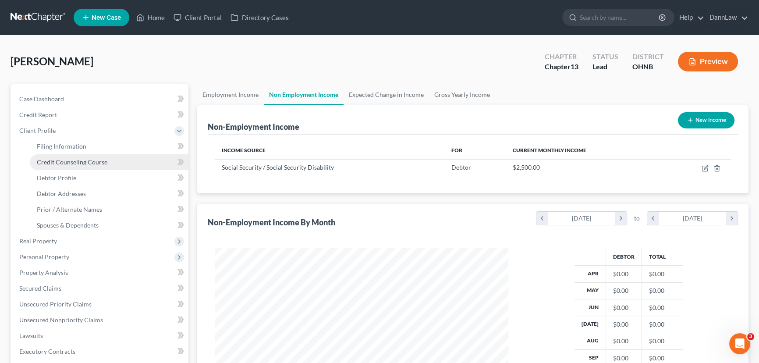
click at [57, 158] on span "Credit Counseling Course" at bounding box center [72, 161] width 71 height 7
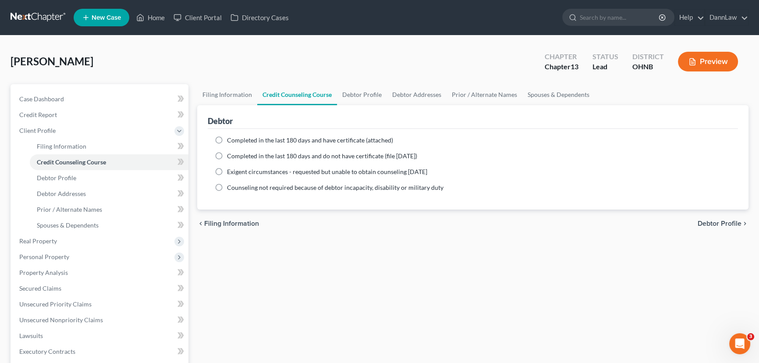
click at [265, 140] on span "Completed in the last 180 days and have certificate (attached)" at bounding box center [310, 139] width 166 height 7
click at [236, 140] on input "Completed in the last 180 days and have certificate (attached)" at bounding box center [234, 139] width 6 height 6
radio input "true"
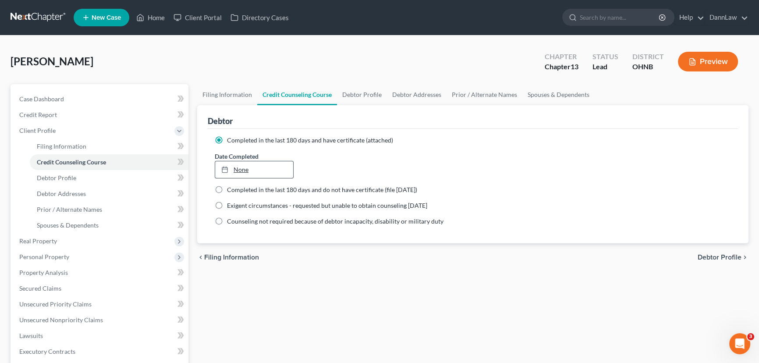
type input "[DATE]"
click at [247, 167] on link "None" at bounding box center [254, 169] width 78 height 17
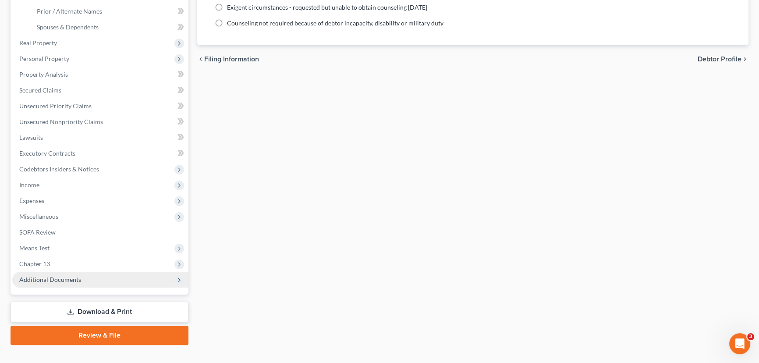
scroll to position [199, 0]
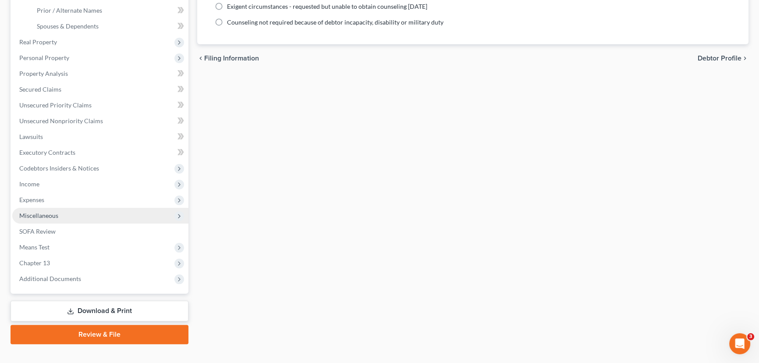
click at [33, 217] on span "Miscellaneous" at bounding box center [38, 215] width 39 height 7
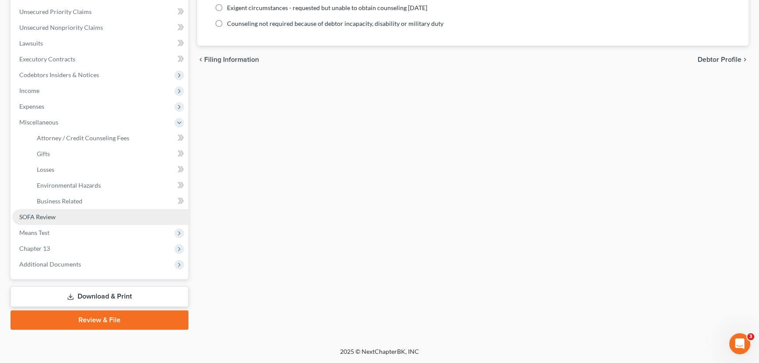
scroll to position [196, 0]
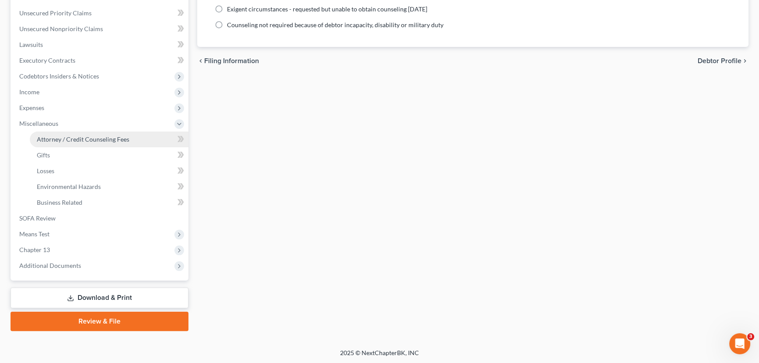
click at [53, 141] on span "Attorney / Credit Counseling Fees" at bounding box center [83, 138] width 93 height 7
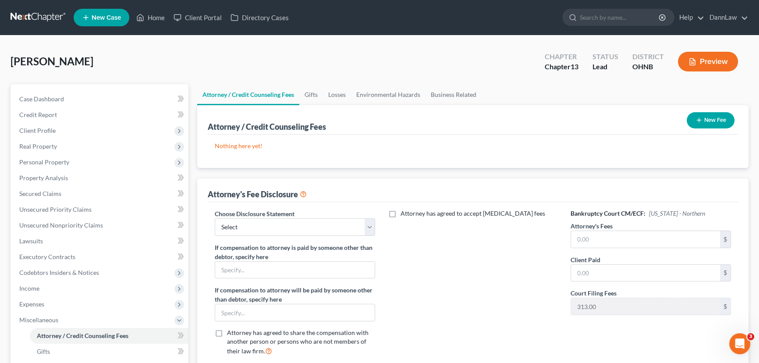
click at [699, 120] on line "button" at bounding box center [699, 120] width 0 height 4
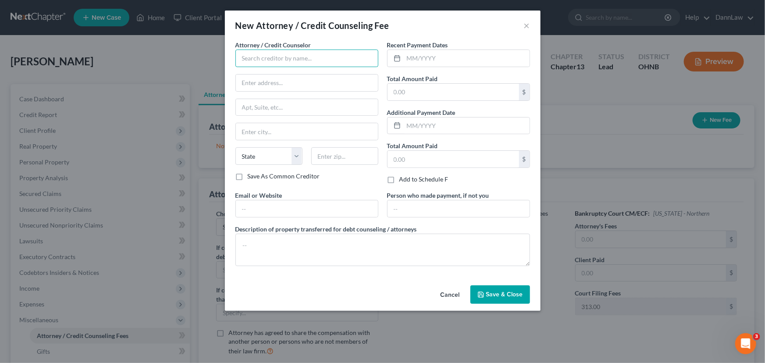
click at [294, 55] on input "text" at bounding box center [306, 59] width 143 height 18
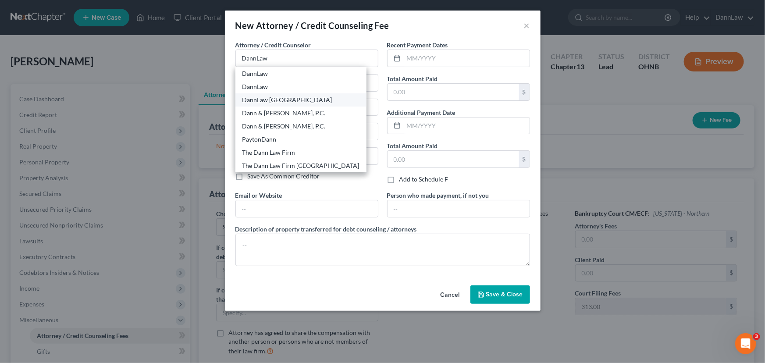
click at [272, 100] on div "DannLaw [GEOGRAPHIC_DATA]" at bounding box center [300, 100] width 117 height 9
type input "DannLaw [GEOGRAPHIC_DATA]"
type input "[STREET_ADDRESS]"
type input "Suite 200"
type input "[GEOGRAPHIC_DATA][PERSON_NAME]"
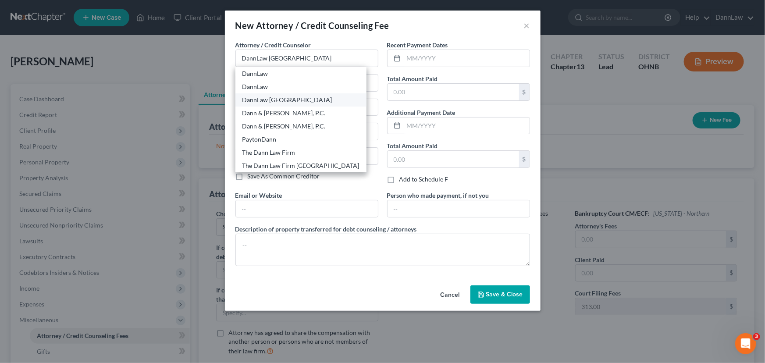
select select "33"
type input "07073"
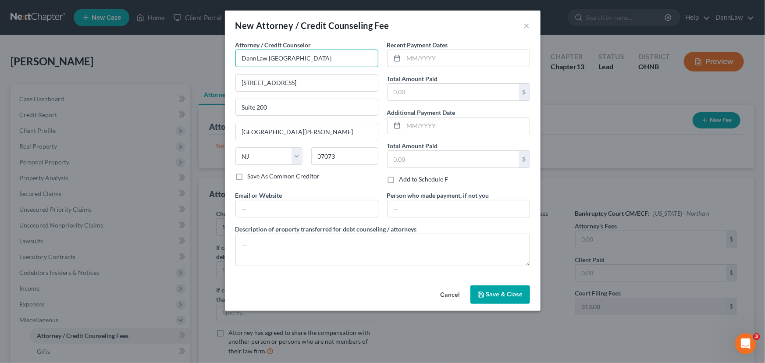
click at [280, 58] on input "DannLaw [GEOGRAPHIC_DATA]" at bounding box center [306, 59] width 143 height 18
drag, startPoint x: 280, startPoint y: 58, endPoint x: 237, endPoint y: 68, distance: 43.9
click at [237, 67] on div "Attorney / Credit Counselor * [GEOGRAPHIC_DATA] [GEOGRAPHIC_DATA] [GEOGRAPHIC_D…" at bounding box center [306, 106] width 143 height 132
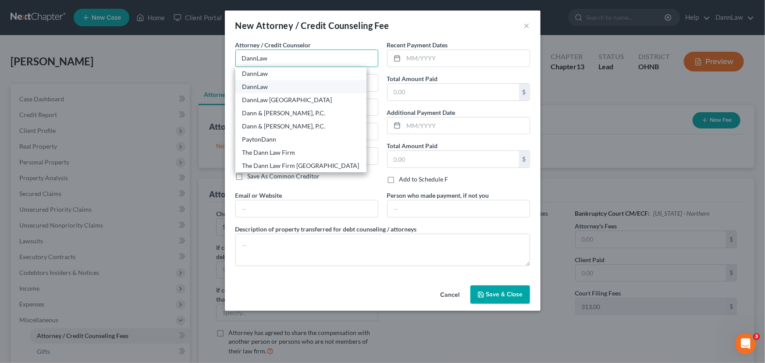
type input "DannLaw"
click at [251, 84] on div "DannLaw" at bounding box center [300, 86] width 117 height 9
type input "PO Box 6031040"
type input "[GEOGRAPHIC_DATA]"
select select "36"
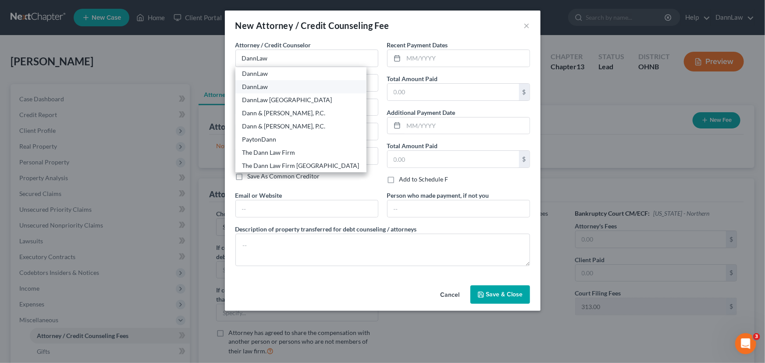
type input "44103"
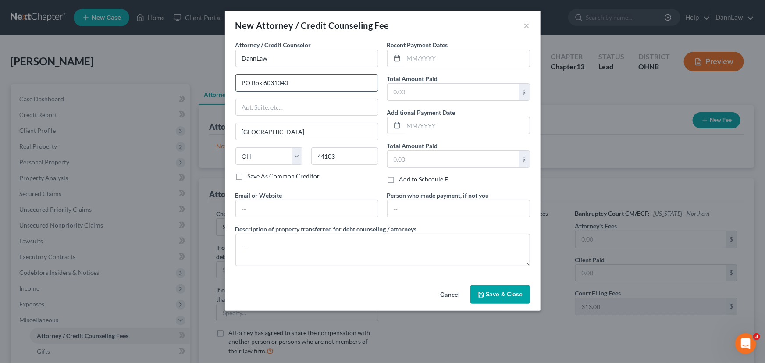
click at [255, 86] on input "PO Box 6031040" at bounding box center [307, 83] width 142 height 17
type input "[STREET_ADDRESS]"
type input "Lakewood"
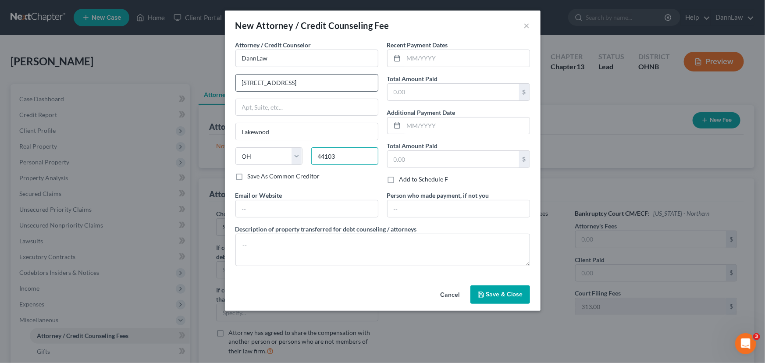
type input "44107"
type input "[EMAIL_ADDRESS][DOMAIN_NAME]"
click at [285, 208] on input "[EMAIL_ADDRESS][DOMAIN_NAME]" at bounding box center [307, 208] width 142 height 17
click at [286, 208] on input "[EMAIL_ADDRESS][DOMAIN_NAME]" at bounding box center [307, 208] width 142 height 17
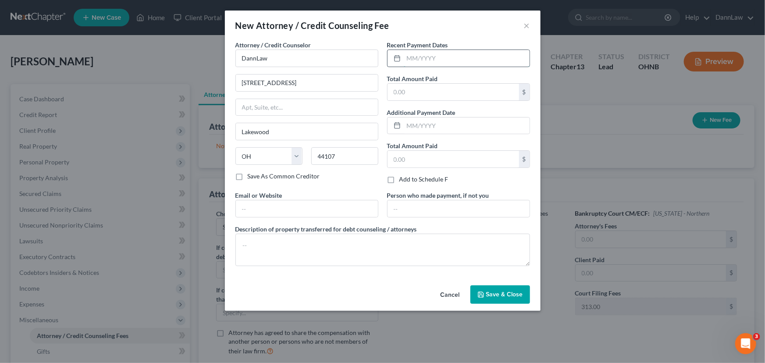
click at [468, 62] on input "text" at bounding box center [467, 58] width 126 height 17
type input "09/2025"
type input "1,000"
click at [491, 237] on textarea at bounding box center [382, 250] width 295 height 32
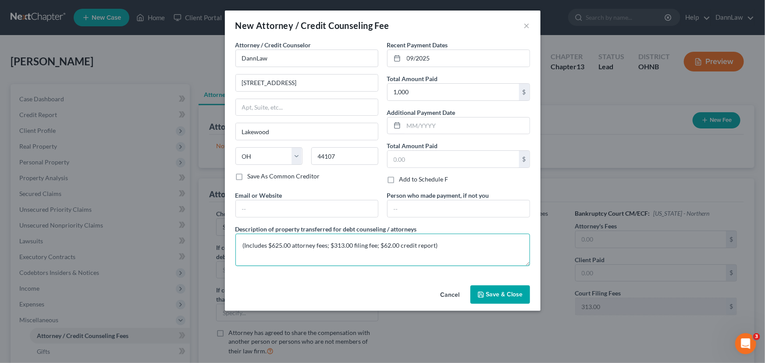
type textarea "(Includes $625.00 attorney fees; $313.00 filing fee; $62.00 credit report)"
click at [496, 291] on span "Save & Close" at bounding box center [504, 294] width 37 height 7
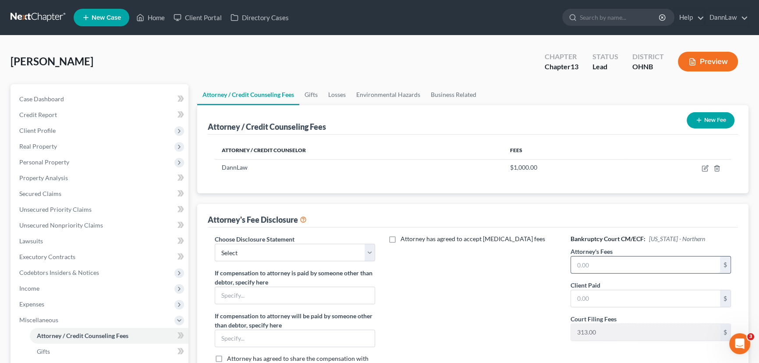
click at [601, 261] on input "text" at bounding box center [645, 264] width 149 height 17
type input "4,500.00"
type input "625"
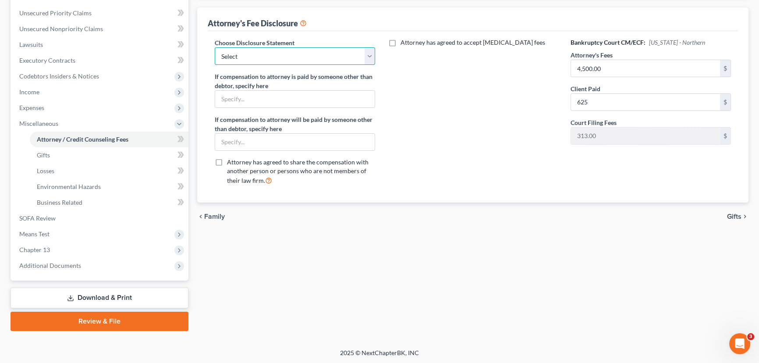
click at [298, 60] on select "Select Chapter 7 Disclosure Northern District of [US_STATE] OPT-OUT HOURLY [MED…" at bounding box center [295, 56] width 160 height 18
select select "2"
click at [215, 47] on select "Select Chapter 7 Disclosure Northern District of [US_STATE] OPT-OUT HOURLY [MED…" at bounding box center [295, 56] width 160 height 18
click at [486, 151] on div "Attorney has agreed to accept [MEDICAL_DATA] fees" at bounding box center [473, 115] width 178 height 154
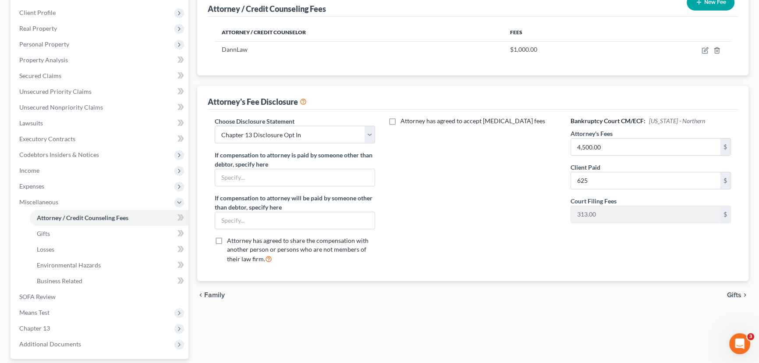
scroll to position [0, 0]
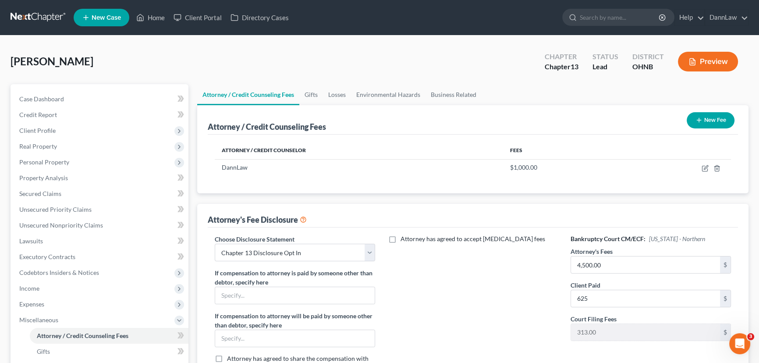
click at [691, 118] on button "New Fee" at bounding box center [711, 120] width 48 height 16
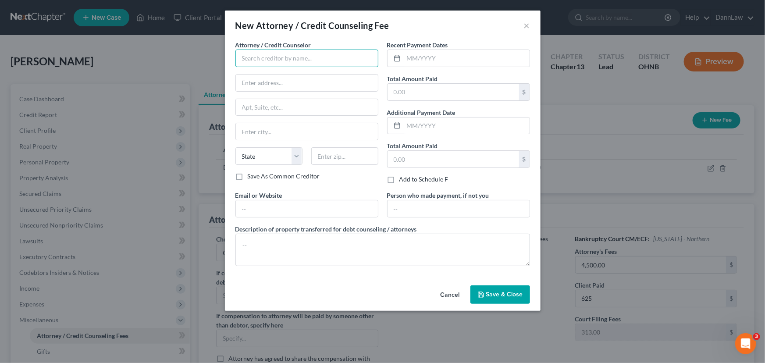
click at [335, 62] on input "text" at bounding box center [306, 59] width 143 height 18
type input "Cricket Debt Counseling"
click at [308, 75] on div "Cricket Debt Counseling" at bounding box center [287, 73] width 91 height 9
type input "[STREET_ADDRESS][PERSON_NAME]"
type input "[GEOGRAPHIC_DATA]"
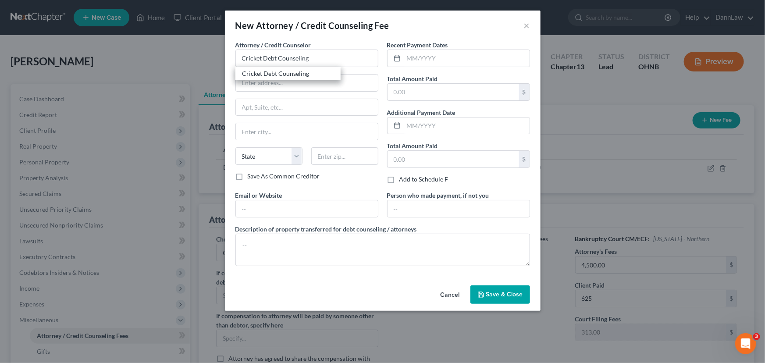
select select "38"
type input "97204"
click at [429, 61] on input "text" at bounding box center [467, 58] width 126 height 17
type input "10/2025"
type input "24.00"
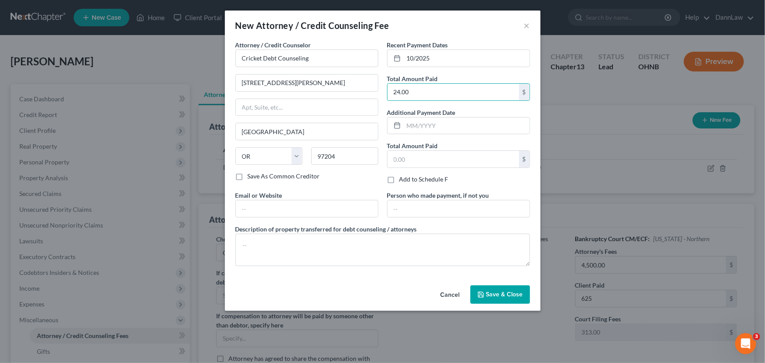
click at [509, 292] on span "Save & Close" at bounding box center [504, 294] width 37 height 7
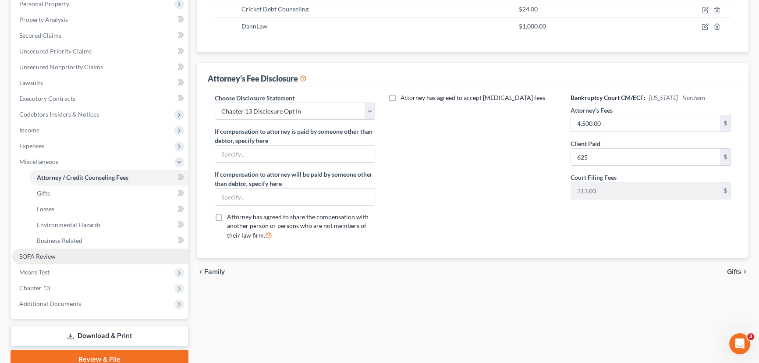
scroll to position [196, 0]
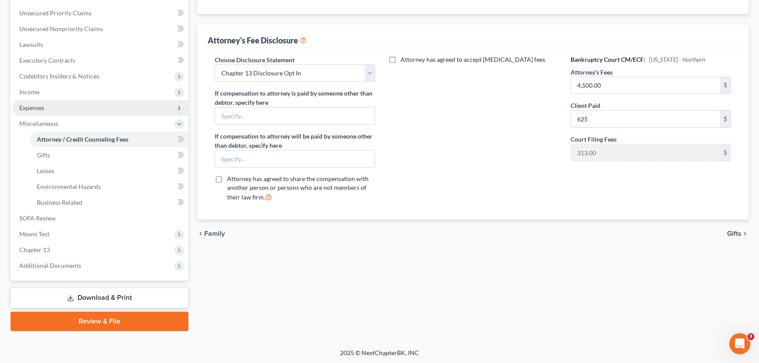
drag, startPoint x: 42, startPoint y: 106, endPoint x: 44, endPoint y: 111, distance: 5.9
click at [42, 105] on span "Expenses" at bounding box center [31, 107] width 25 height 7
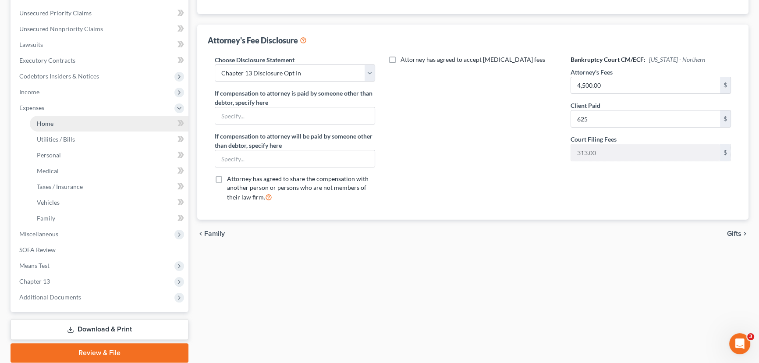
click at [49, 125] on span "Home" at bounding box center [45, 123] width 17 height 7
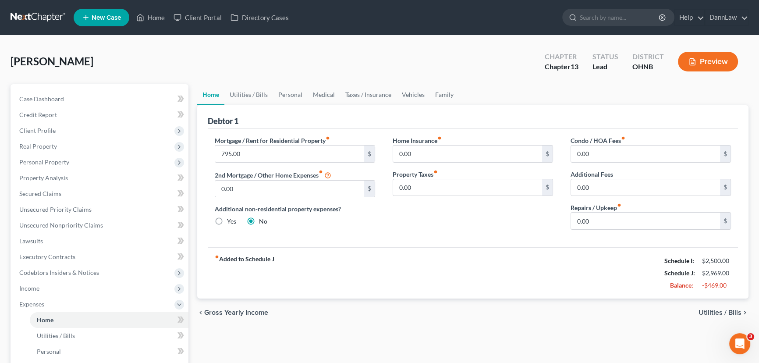
click at [453, 177] on div "Property Taxes fiber_manual_record 0.00 $" at bounding box center [473, 183] width 160 height 27
click at [453, 180] on div "Property Taxes fiber_manual_record 0.00 $" at bounding box center [473, 183] width 160 height 27
click at [452, 186] on input "0.00" at bounding box center [467, 187] width 149 height 17
type input "252.42"
click at [391, 235] on div "Home Insurance fiber_manual_record 0.00 $ Property Taxes fiber_manual_record 25…" at bounding box center [473, 186] width 178 height 101
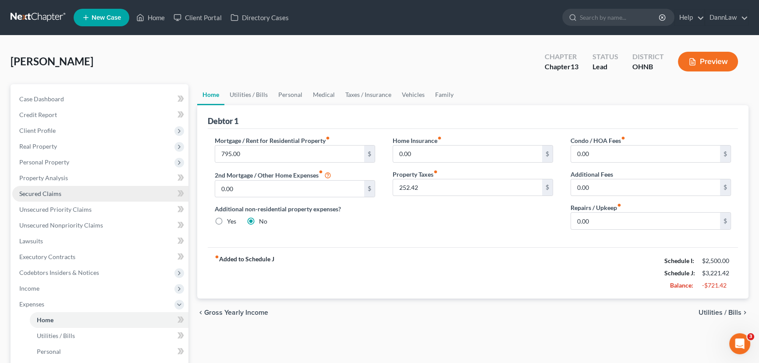
drag, startPoint x: 64, startPoint y: 185, endPoint x: 69, endPoint y: 187, distance: 5.5
click at [63, 186] on link "Secured Claims" at bounding box center [100, 194] width 176 height 16
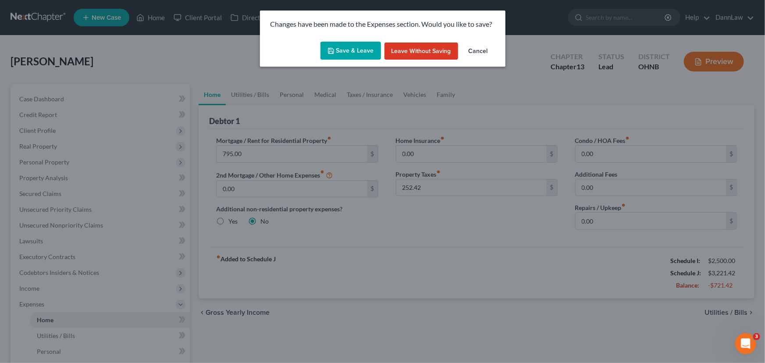
click at [349, 43] on button "Save & Leave" at bounding box center [351, 51] width 61 height 18
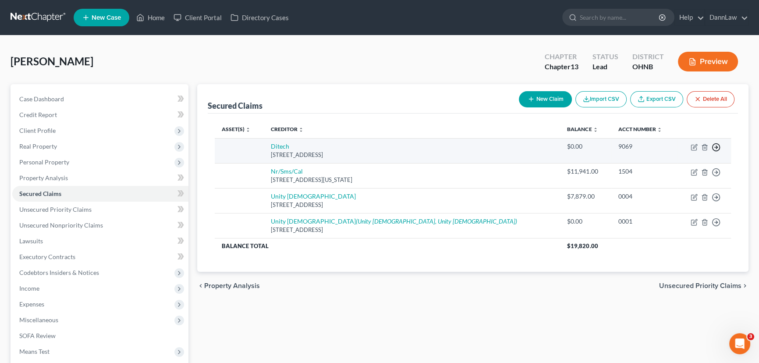
click at [716, 147] on icon "button" at bounding box center [716, 147] width 9 height 9
click at [663, 170] on link "Move to F" at bounding box center [676, 168] width 73 height 15
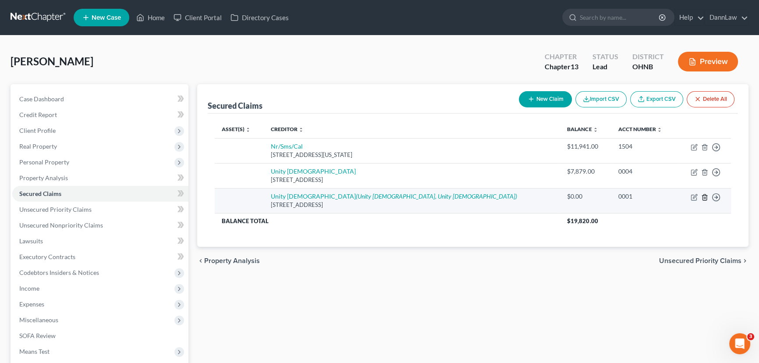
click at [707, 196] on icon "button" at bounding box center [705, 197] width 7 height 7
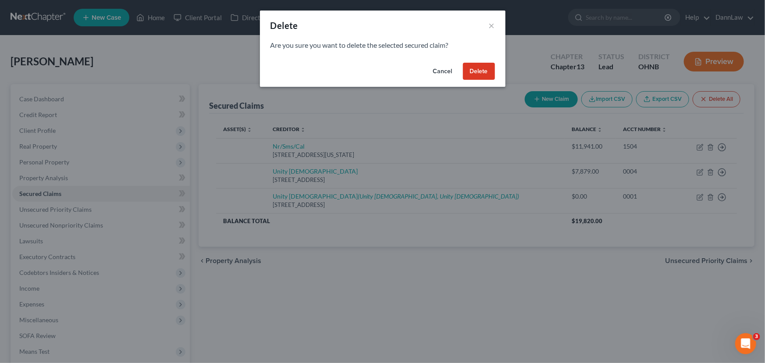
click at [467, 72] on button "Delete" at bounding box center [479, 72] width 32 height 18
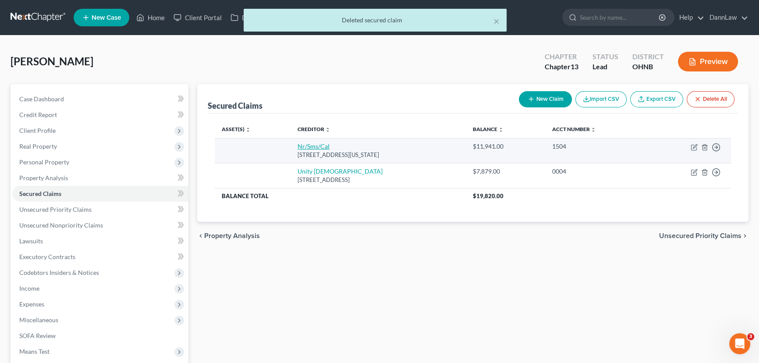
click at [298, 146] on link "Nr/Sms/Cal" at bounding box center [314, 145] width 32 height 7
select select "39"
select select "0"
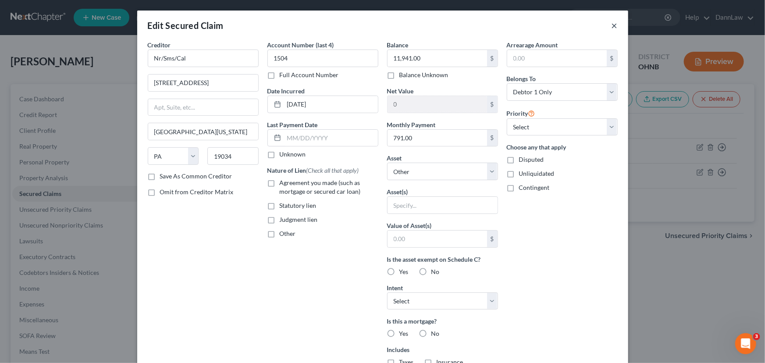
click at [614, 28] on button "×" at bounding box center [615, 25] width 6 height 11
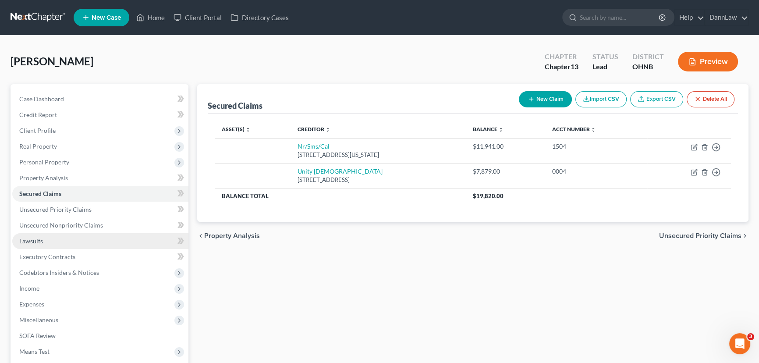
click at [73, 242] on link "Lawsuits" at bounding box center [100, 241] width 176 height 16
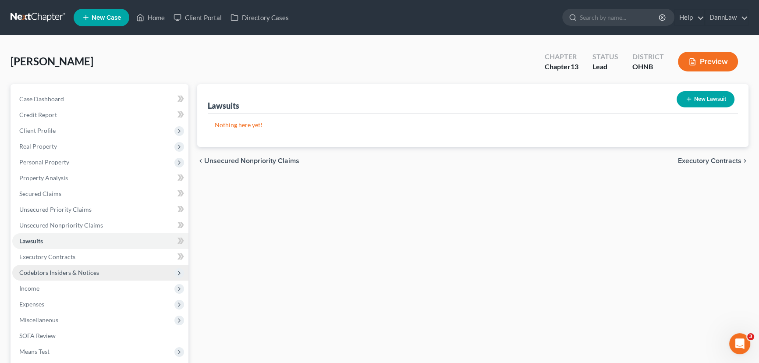
click at [66, 267] on span "Codebtors Insiders & Notices" at bounding box center [100, 273] width 176 height 16
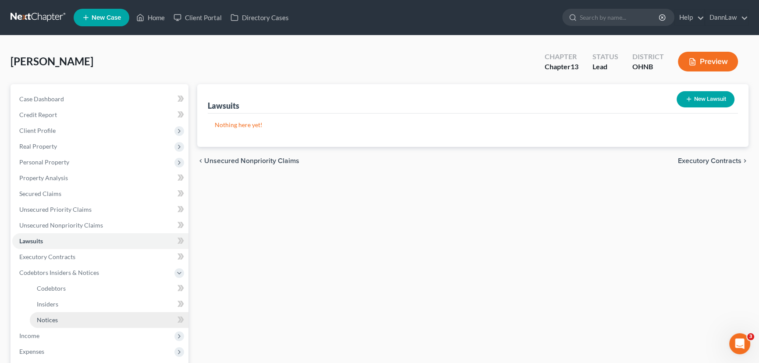
click at [57, 317] on span "Notices" at bounding box center [47, 319] width 21 height 7
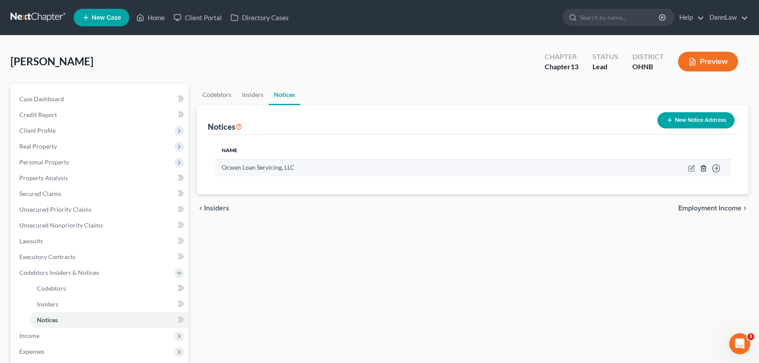
click at [700, 167] on td "Move to D Move to E Move to F Move to G" at bounding box center [637, 167] width 189 height 17
click at [702, 167] on icon "button" at bounding box center [704, 168] width 4 height 6
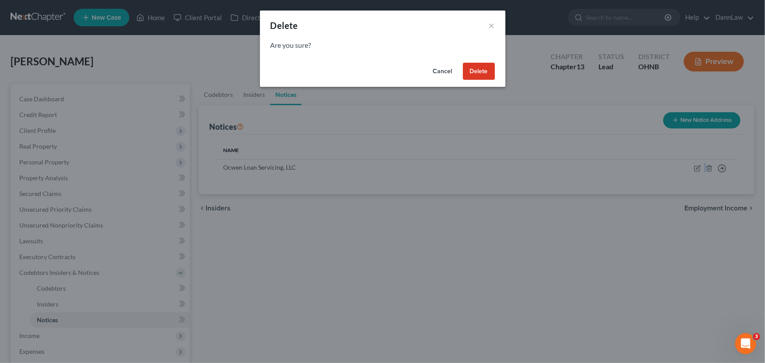
drag, startPoint x: 476, startPoint y: 72, endPoint x: 376, endPoint y: 94, distance: 102.2
click at [475, 72] on button "Delete" at bounding box center [479, 72] width 32 height 18
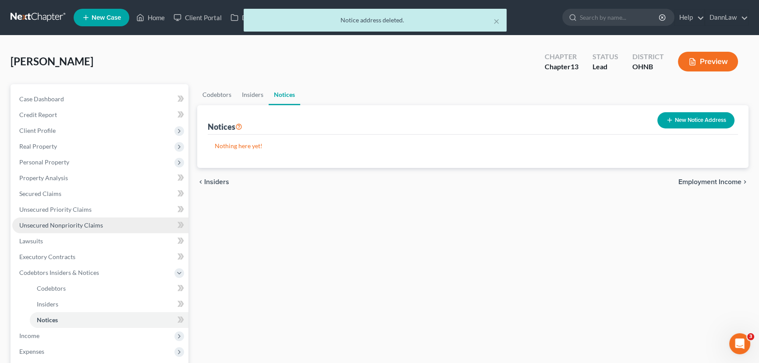
drag, startPoint x: 64, startPoint y: 222, endPoint x: 153, endPoint y: 204, distance: 91.7
click at [64, 223] on span "Unsecured Nonpriority Claims" at bounding box center [61, 224] width 84 height 7
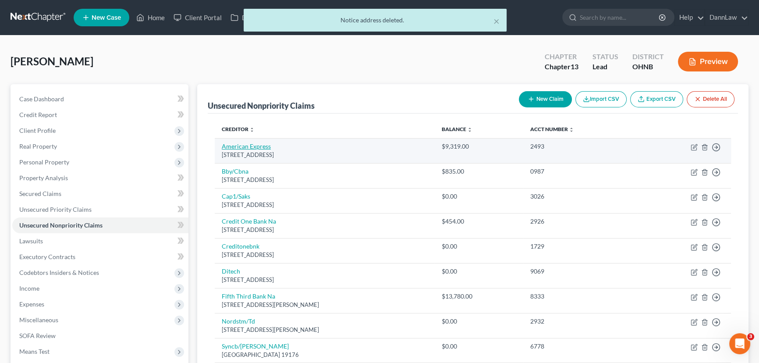
click at [244, 146] on link "American Express" at bounding box center [246, 145] width 49 height 7
select select "45"
select select "2"
select select "0"
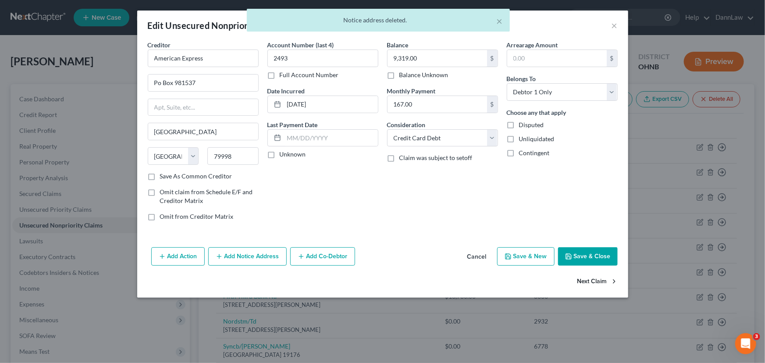
click at [588, 283] on button "Next Claim" at bounding box center [597, 282] width 40 height 18
select select "43"
select select "2"
select select "0"
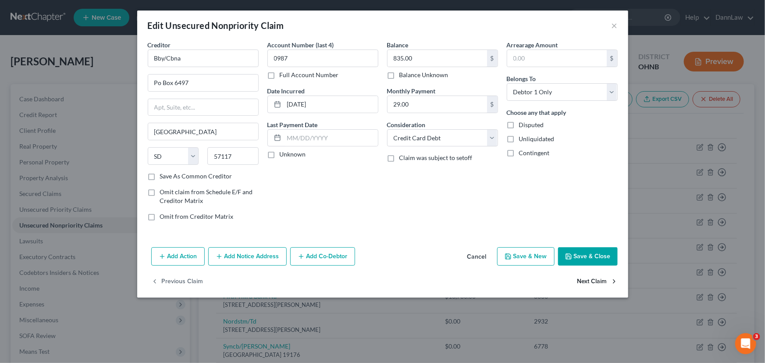
click at [588, 283] on button "Next Claim" at bounding box center [597, 282] width 40 height 18
select select "46"
select select "2"
select select "0"
click at [588, 283] on button "Next Claim" at bounding box center [597, 282] width 40 height 18
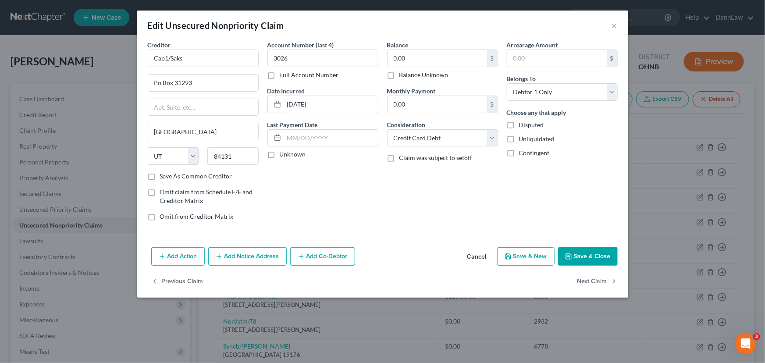
select select "31"
select select "2"
select select "0"
click at [588, 283] on button "Next Claim" at bounding box center [597, 282] width 40 height 18
select select "31"
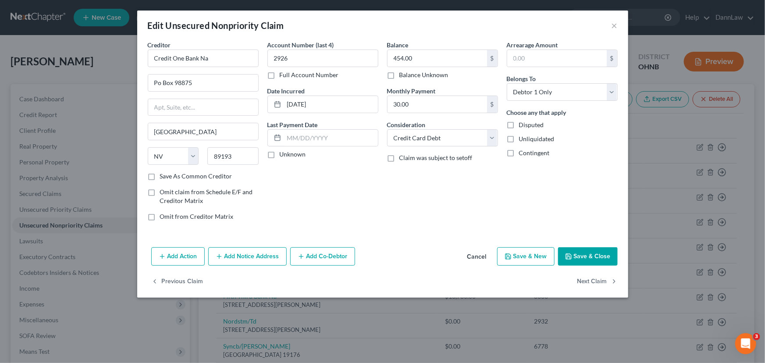
select select "2"
select select "0"
click at [588, 283] on button "Next Claim" at bounding box center [597, 282] width 40 height 18
select select "43"
select select "0"
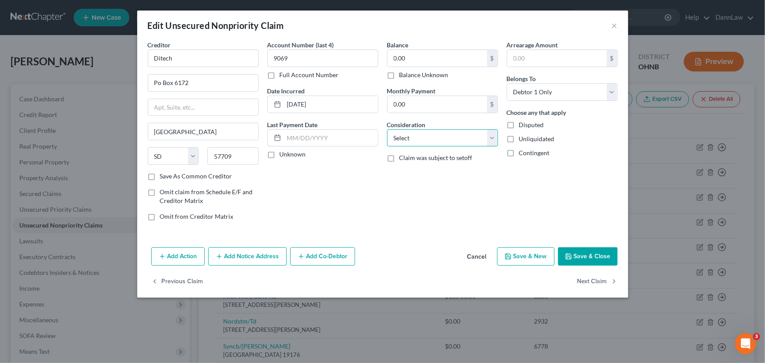
click at [425, 131] on select "Select Cable / Satellite Services Collection Agency Credit Card Debt Debt Couns…" at bounding box center [442, 138] width 111 height 18
select select "10"
click at [387, 129] on select "Select Cable / Satellite Services Collection Agency Credit Card Debt Debt Couns…" at bounding box center [442, 138] width 111 height 18
click at [598, 278] on button "Next Claim" at bounding box center [597, 282] width 40 height 18
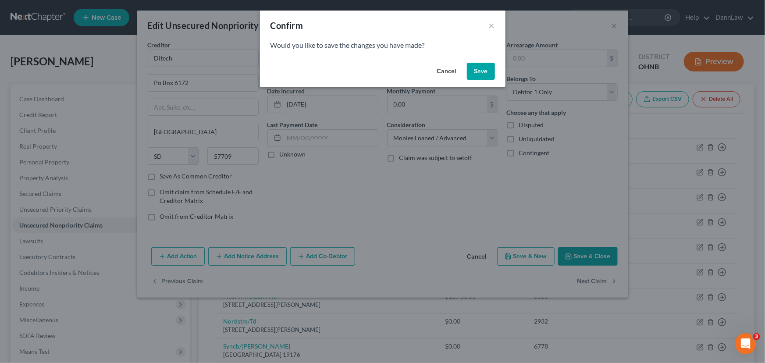
click at [476, 75] on button "Save" at bounding box center [481, 72] width 28 height 18
select select "36"
select select "0"
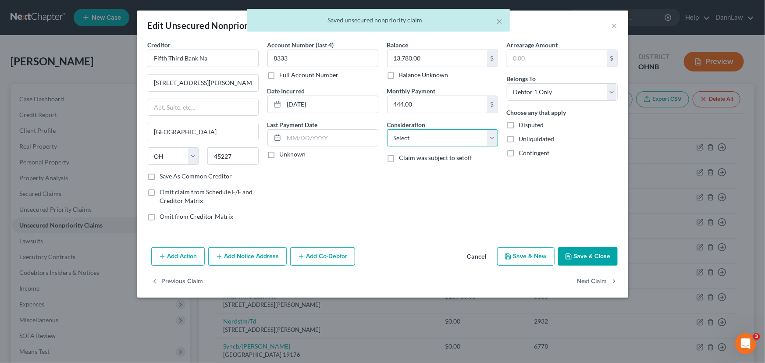
click at [446, 142] on select "Select Cable / Satellite Services Collection Agency Credit Card Debt Debt Couns…" at bounding box center [442, 138] width 111 height 18
select select "10"
click at [387, 129] on select "Select Cable / Satellite Services Collection Agency Credit Card Debt Debt Couns…" at bounding box center [442, 138] width 111 height 18
click at [593, 280] on button "Next Claim" at bounding box center [597, 282] width 40 height 18
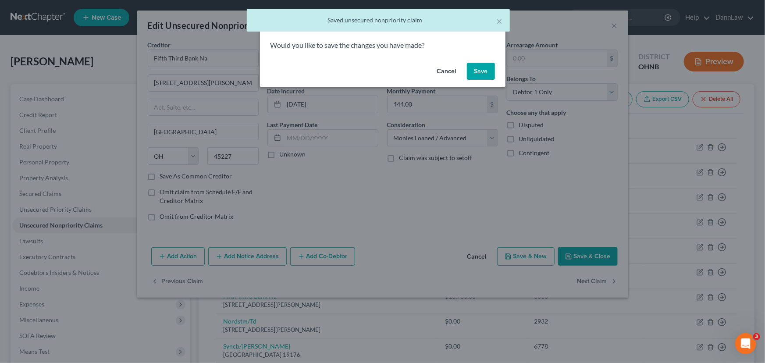
click at [476, 74] on button "Save" at bounding box center [481, 72] width 28 height 18
select select "5"
select select "2"
select select "0"
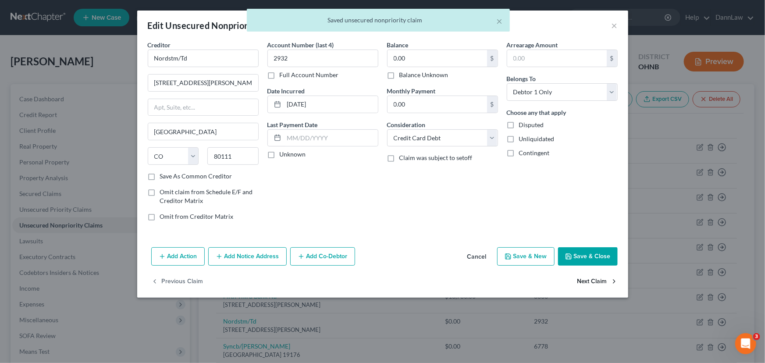
click at [590, 282] on button "Next Claim" at bounding box center [597, 282] width 40 height 18
select select "39"
select select "2"
select select "0"
click at [581, 278] on button "Next Claim" at bounding box center [597, 282] width 40 height 18
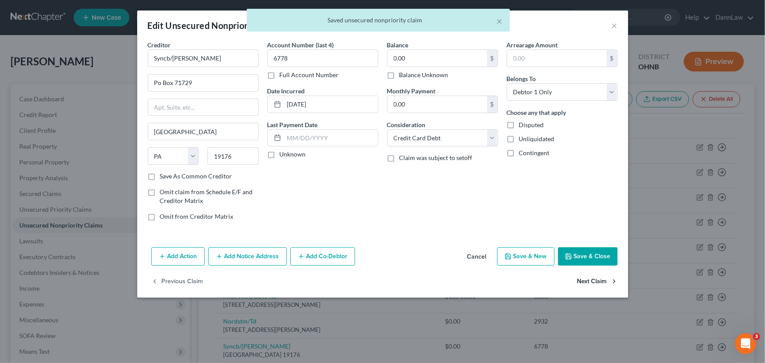
select select "39"
select select "2"
select select "0"
click at [581, 278] on button "Next Claim" at bounding box center [597, 282] width 40 height 18
select select "39"
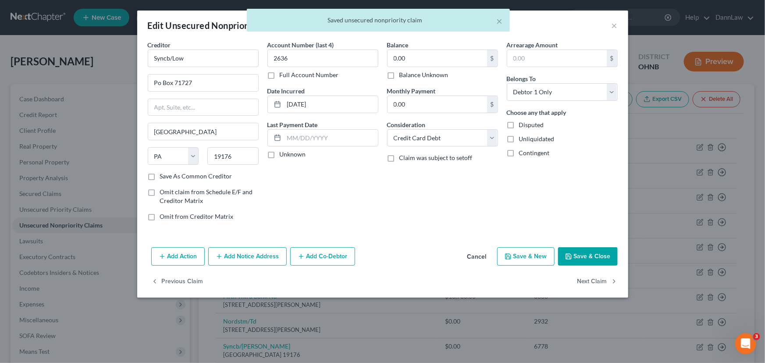
select select "2"
select select "0"
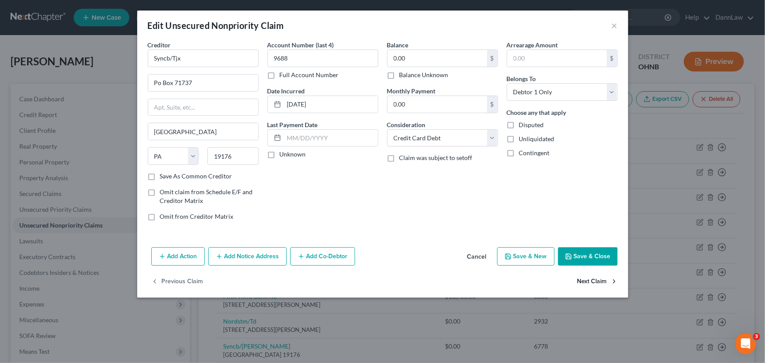
click at [581, 278] on button "Next Claim" at bounding box center [597, 282] width 40 height 18
select select "45"
select select "0"
click at [428, 126] on div "Consideration Select Cable / Satellite Services Collection Agency Credit Card D…" at bounding box center [442, 133] width 111 height 27
click at [431, 139] on select "Select Cable / Satellite Services Collection Agency Credit Card Debt Debt Couns…" at bounding box center [442, 138] width 111 height 18
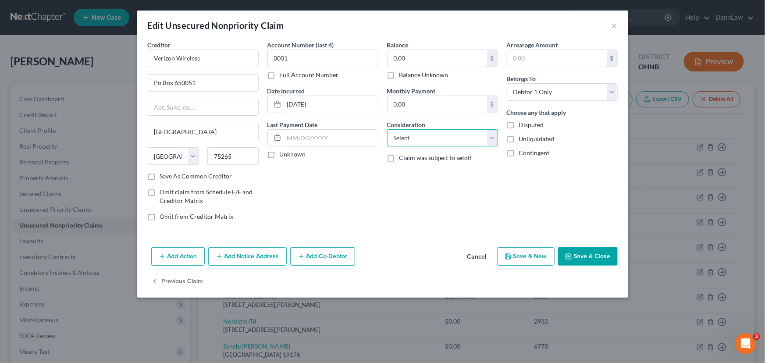
click at [435, 144] on select "Select Cable / Satellite Services Collection Agency Credit Card Debt Debt Couns…" at bounding box center [442, 138] width 111 height 18
drag, startPoint x: 420, startPoint y: 135, endPoint x: 433, endPoint y: 156, distance: 23.8
click at [420, 135] on select "Select Cable / Satellite Services Collection Agency Credit Card Debt Debt Couns…" at bounding box center [442, 138] width 111 height 18
click at [493, 137] on select "Select Cable / Satellite Services Collection Agency Credit Card Debt Debt Couns…" at bounding box center [442, 138] width 111 height 18
select select "20"
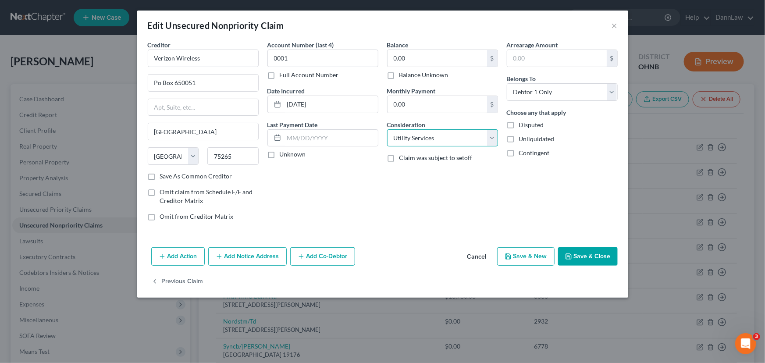
click at [387, 129] on select "Select Cable / Satellite Services Collection Agency Credit Card Debt Debt Couns…" at bounding box center [442, 138] width 111 height 18
click at [580, 257] on button "Save & Close" at bounding box center [588, 256] width 60 height 18
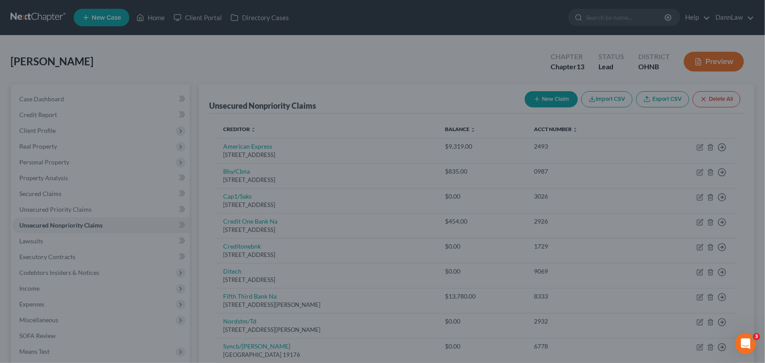
type input "0"
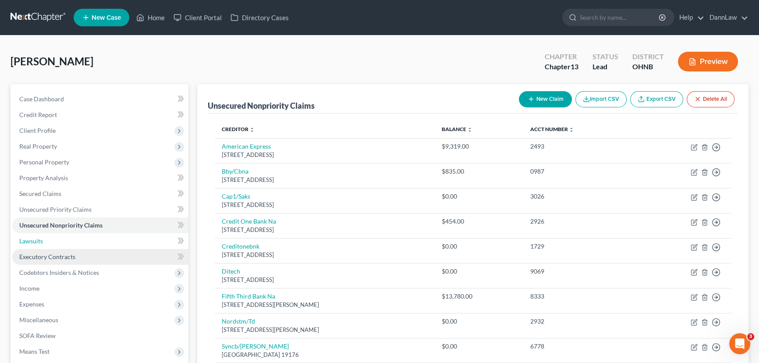
drag, startPoint x: 79, startPoint y: 242, endPoint x: 79, endPoint y: 250, distance: 8.3
click at [79, 242] on link "Lawsuits" at bounding box center [100, 241] width 176 height 16
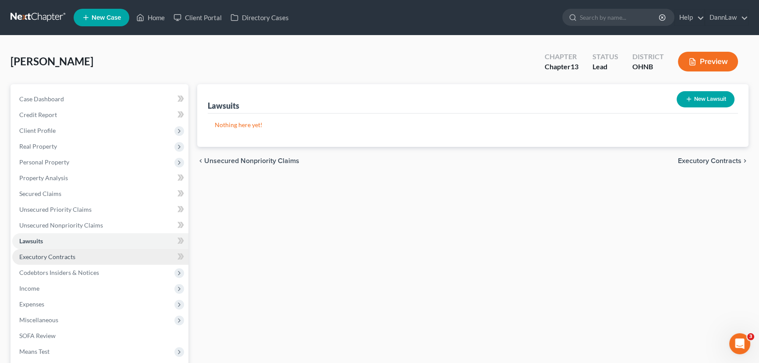
click at [78, 257] on link "Executory Contracts" at bounding box center [100, 257] width 176 height 16
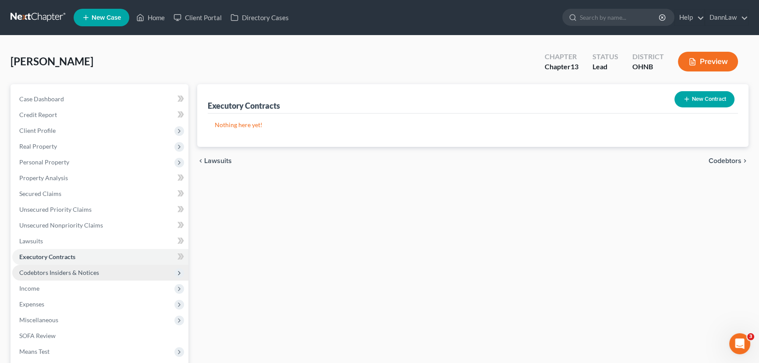
click at [78, 273] on span "Codebtors Insiders & Notices" at bounding box center [59, 272] width 80 height 7
